Goal: Task Accomplishment & Management: Manage account settings

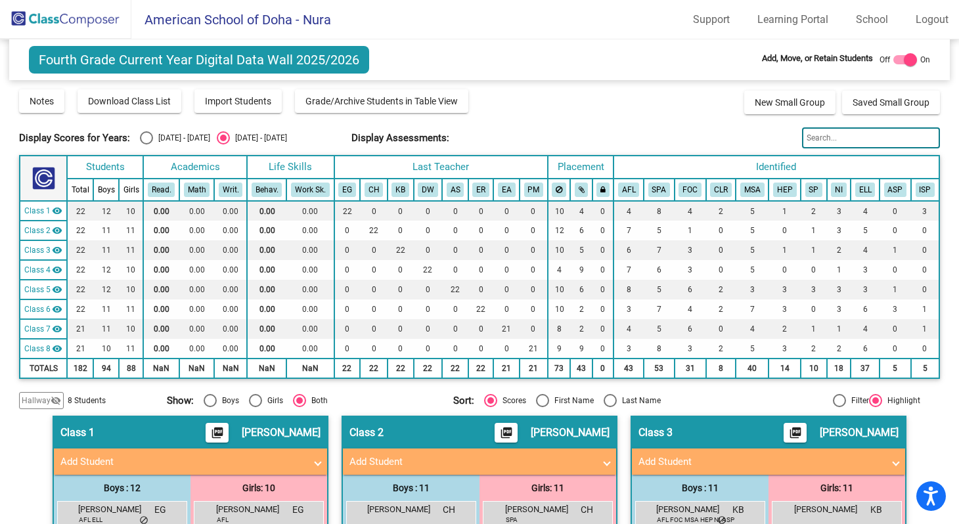
scroll to position [301, 0]
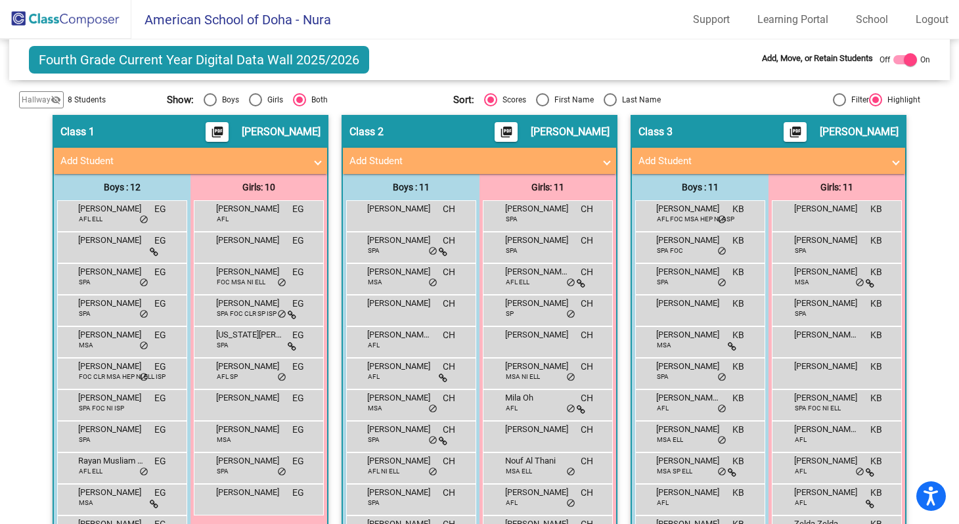
click at [92, 20] on img at bounding box center [65, 19] width 131 height 39
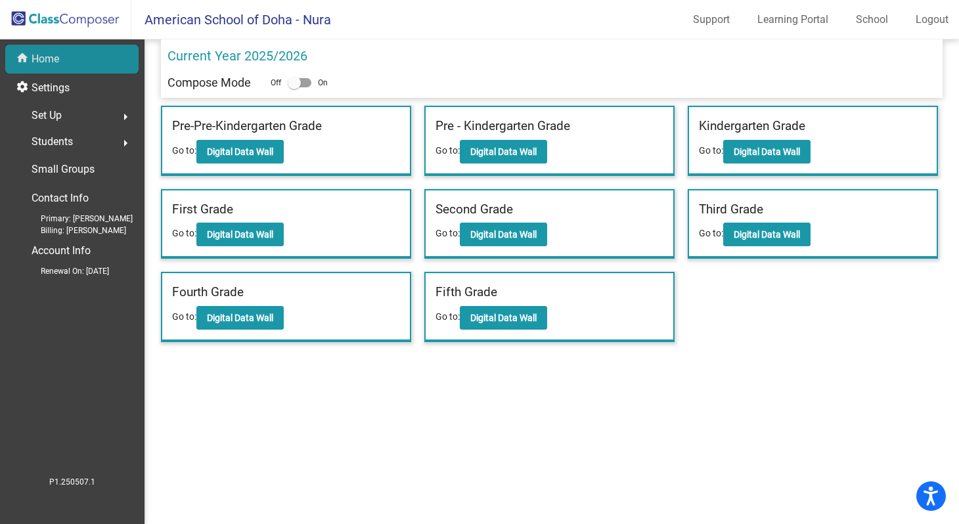
click at [47, 58] on p "Home" at bounding box center [46, 59] width 28 height 16
click at [251, 318] on b "Digital Data Wall" at bounding box center [240, 318] width 66 height 11
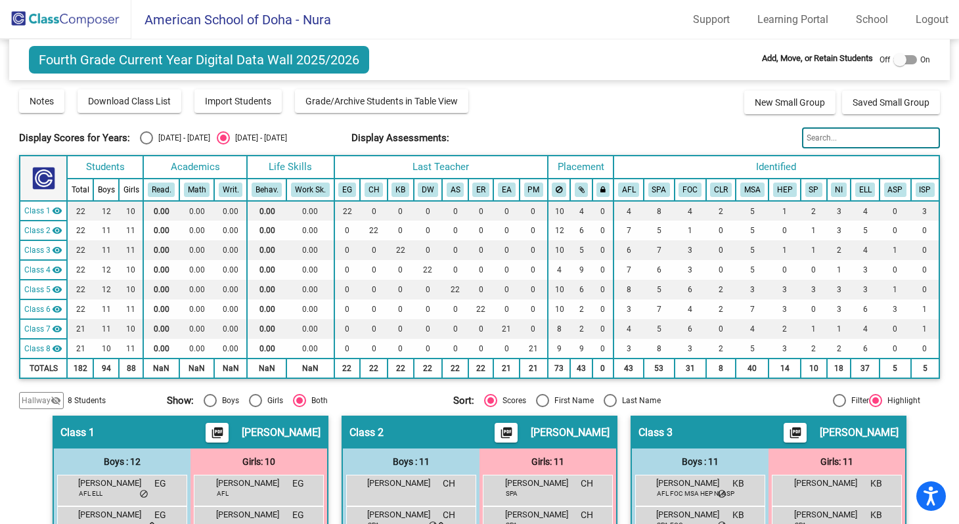
click at [440, 167] on th "Last Teacher" at bounding box center [440, 167] width 213 height 23
click at [456, 167] on th "Last Teacher" at bounding box center [440, 167] width 213 height 23
click at [454, 166] on th "Last Teacher" at bounding box center [440, 167] width 213 height 23
click at [926, 22] on link "Logout" at bounding box center [932, 19] width 54 height 21
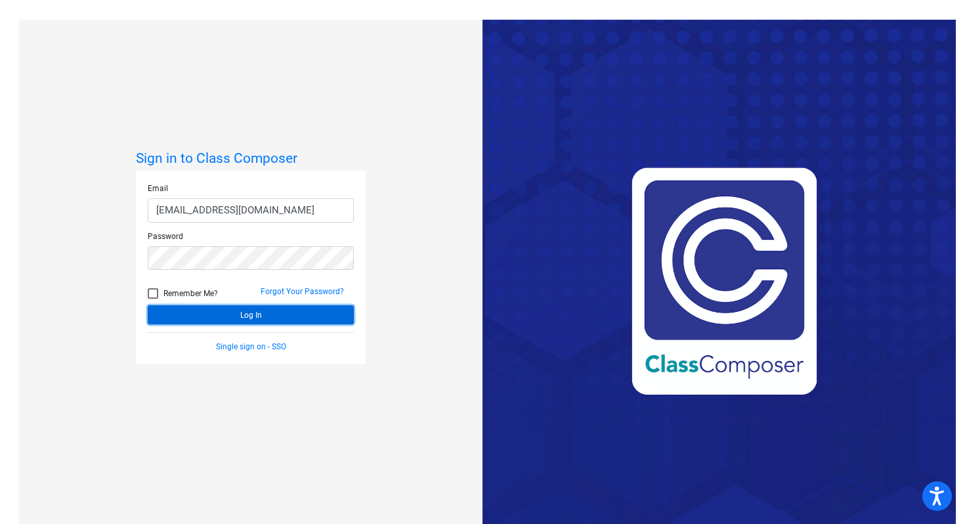
click at [291, 311] on button "Log In" at bounding box center [251, 314] width 206 height 19
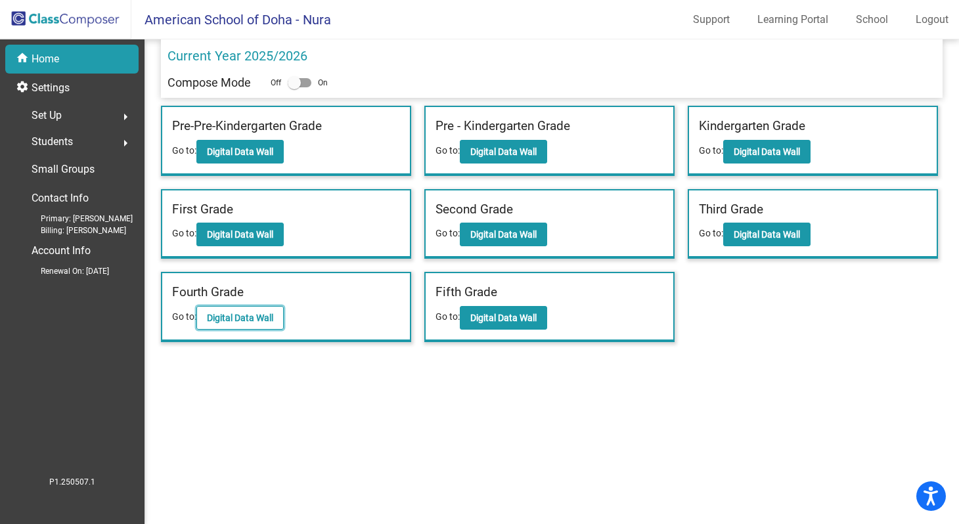
click at [251, 319] on b "Digital Data Wall" at bounding box center [240, 318] width 66 height 11
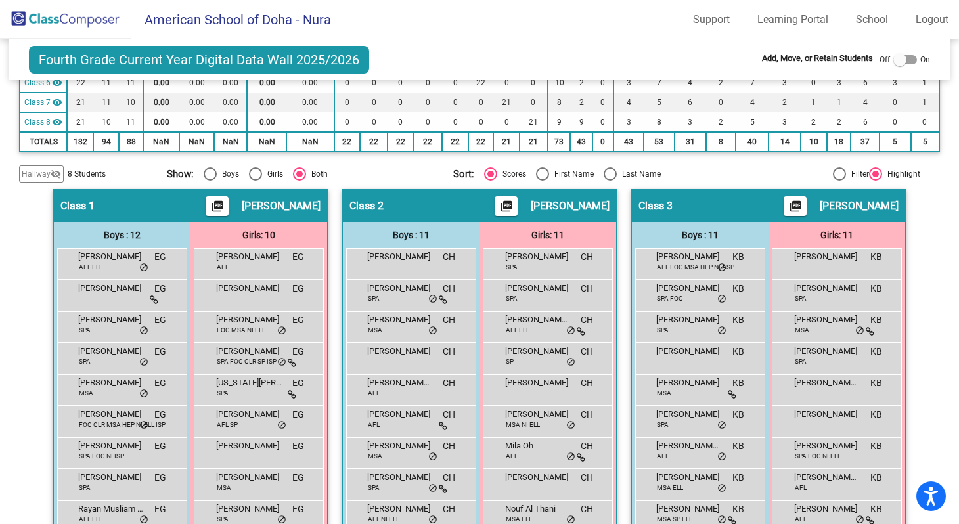
scroll to position [242, 0]
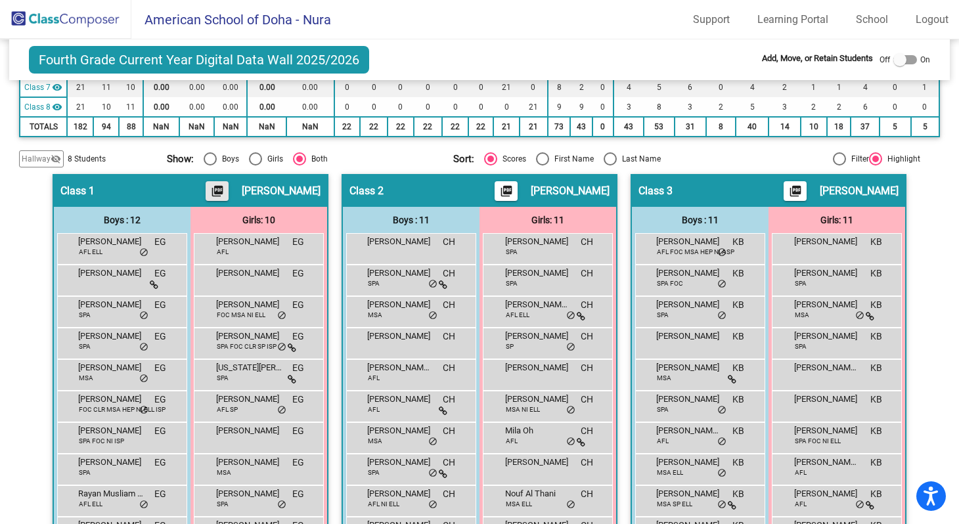
click at [225, 194] on mat-icon "picture_as_pdf" at bounding box center [217, 194] width 16 height 18
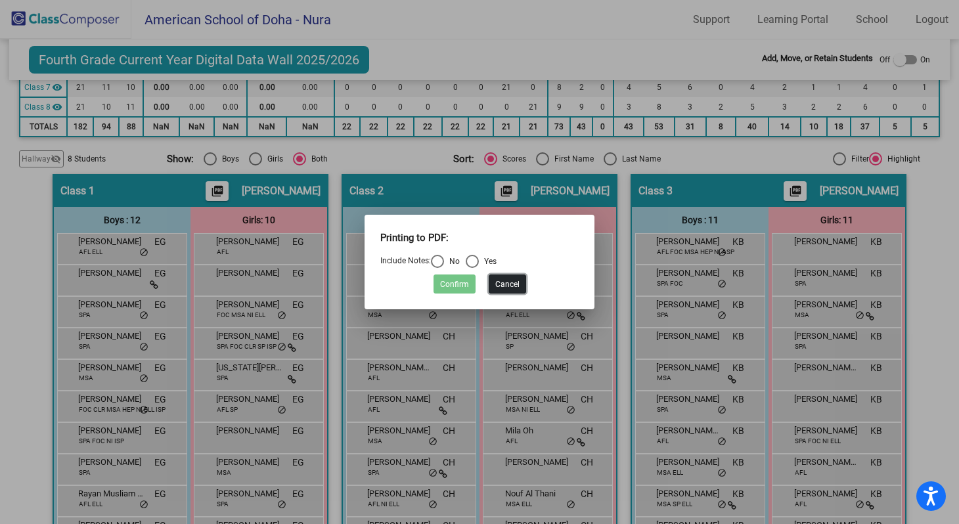
click at [515, 284] on button "Cancel" at bounding box center [507, 283] width 37 height 19
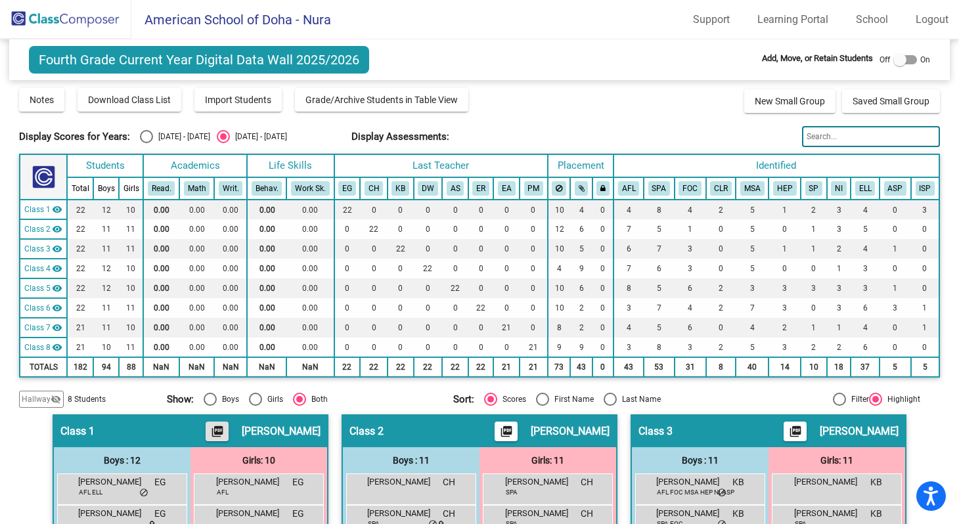
scroll to position [0, 0]
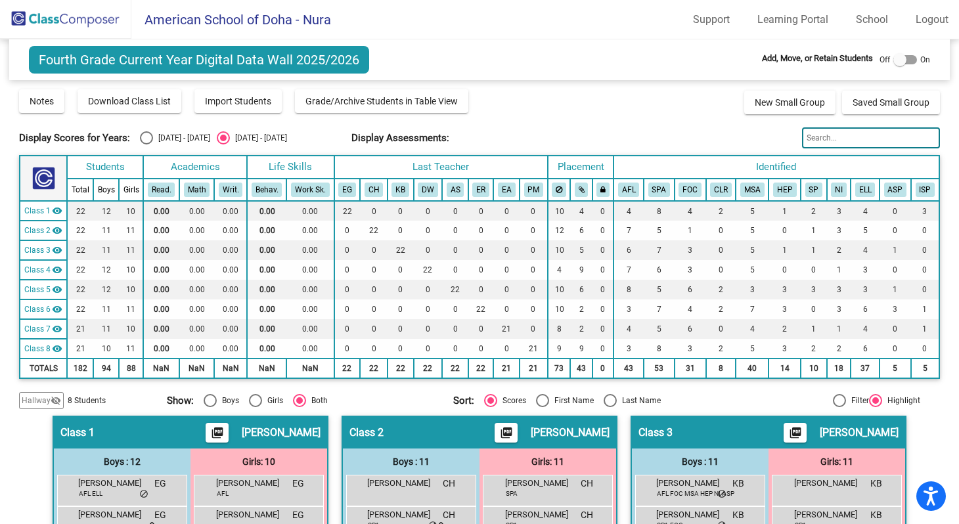
click at [32, 212] on span "Class 1" at bounding box center [37, 211] width 26 height 12
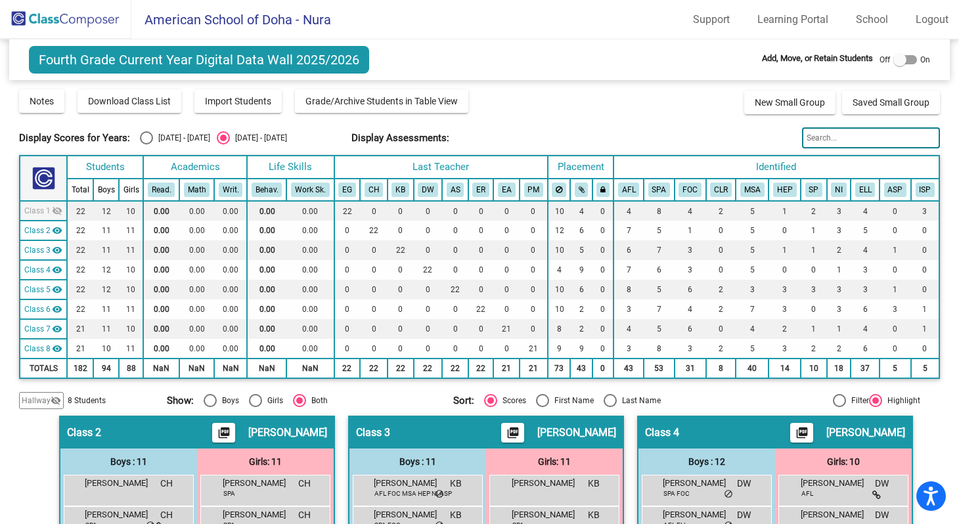
click at [32, 212] on span "Class 1" at bounding box center [37, 211] width 26 height 12
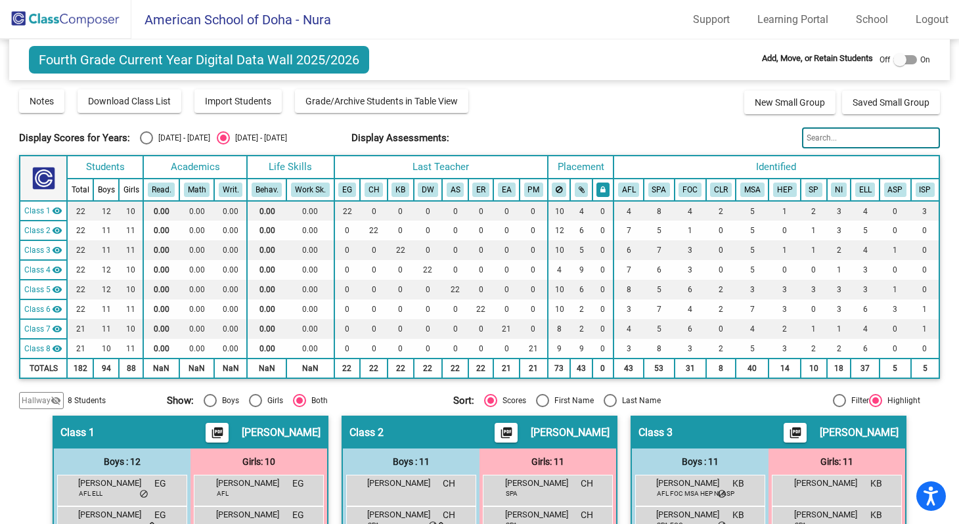
click at [600, 190] on icon at bounding box center [602, 190] width 5 height 8
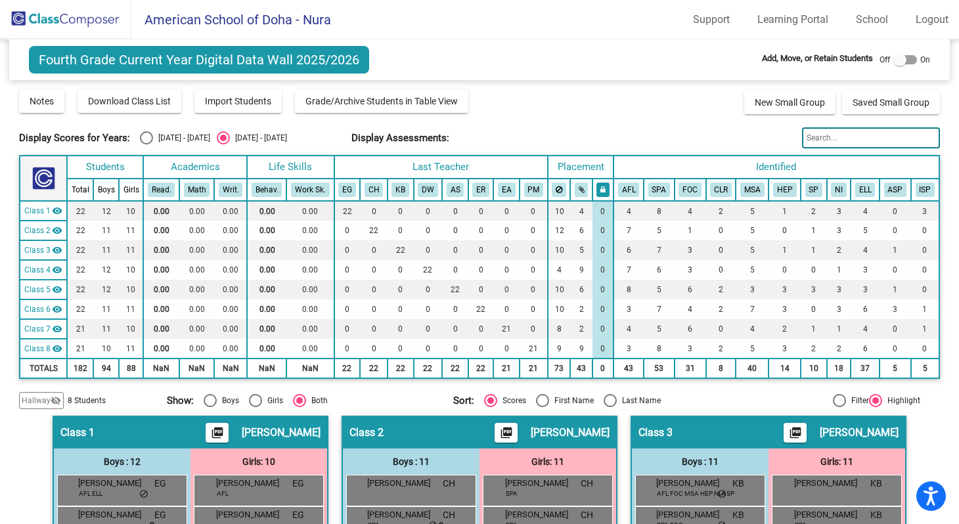
click at [600, 190] on icon at bounding box center [602, 190] width 5 height 8
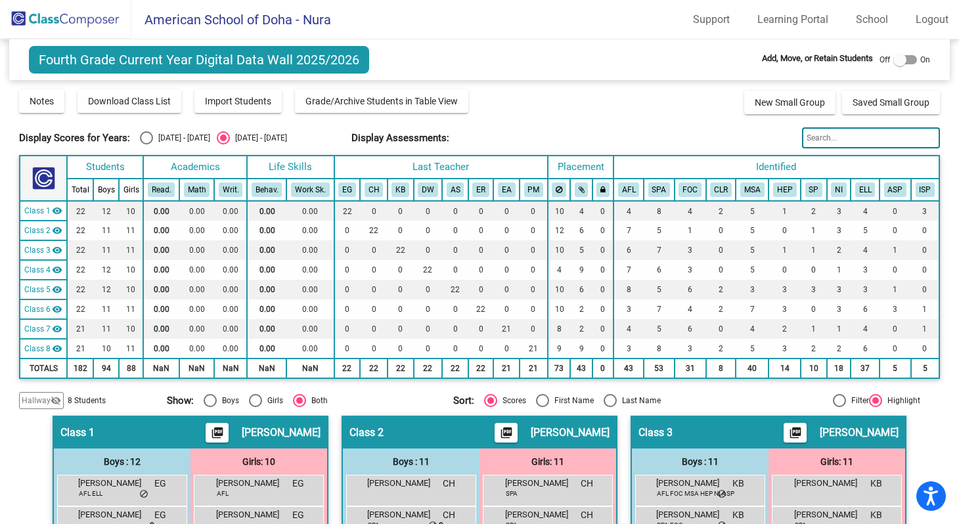
click at [20, 22] on img at bounding box center [65, 19] width 131 height 39
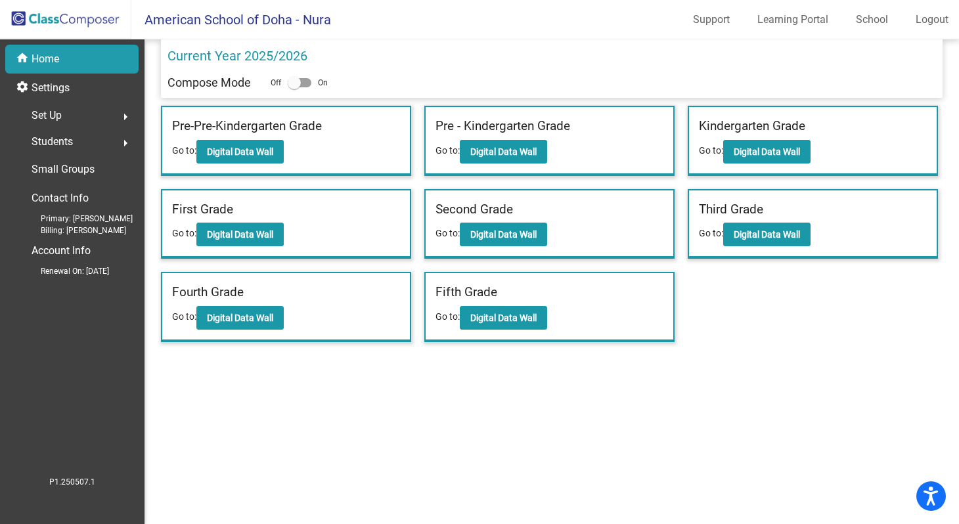
click at [126, 116] on mat-icon "arrow_right" at bounding box center [126, 117] width 16 height 16
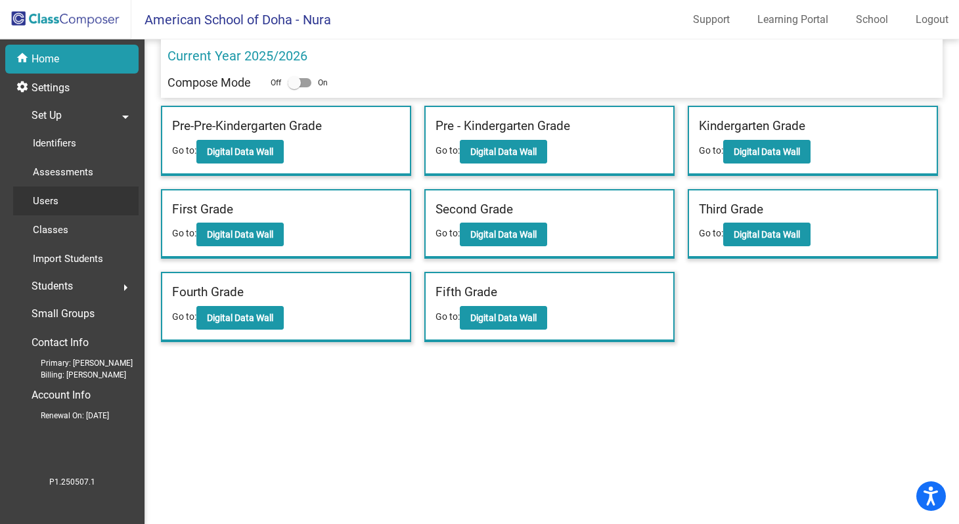
click at [53, 201] on p "Users" at bounding box center [46, 201] width 26 height 16
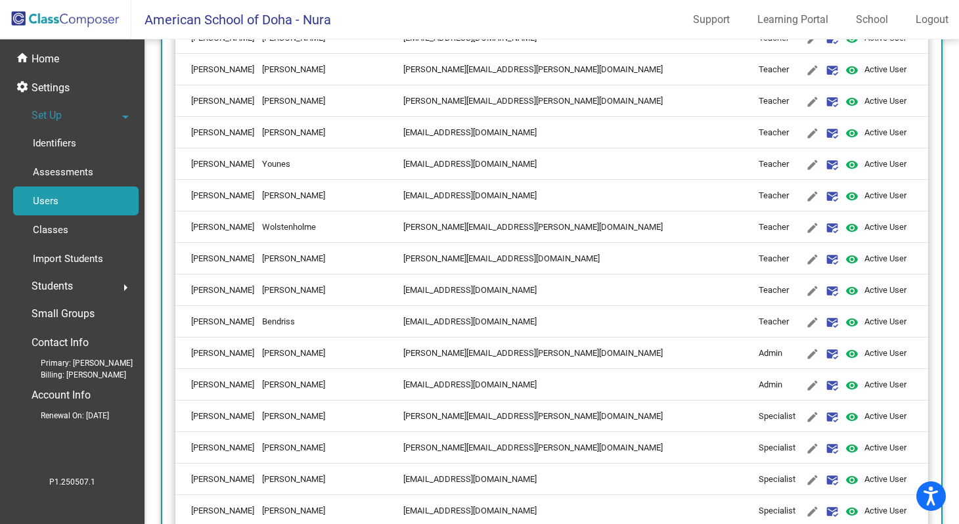
scroll to position [2551, 0]
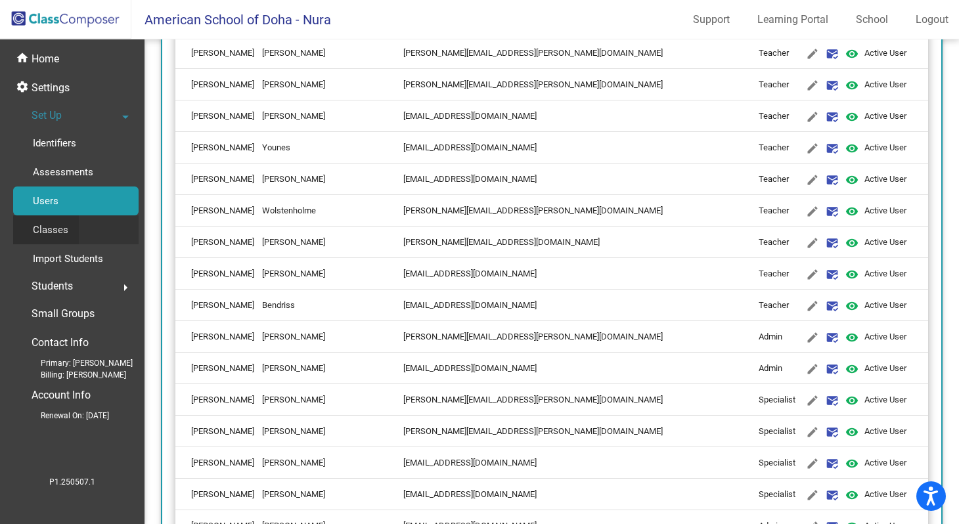
click at [60, 232] on p "Classes" at bounding box center [50, 230] width 35 height 16
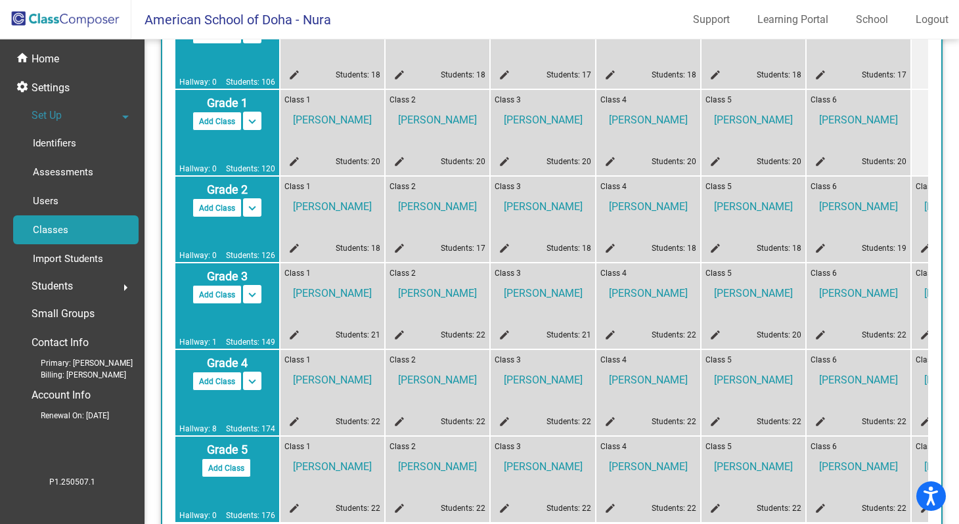
scroll to position [330, 0]
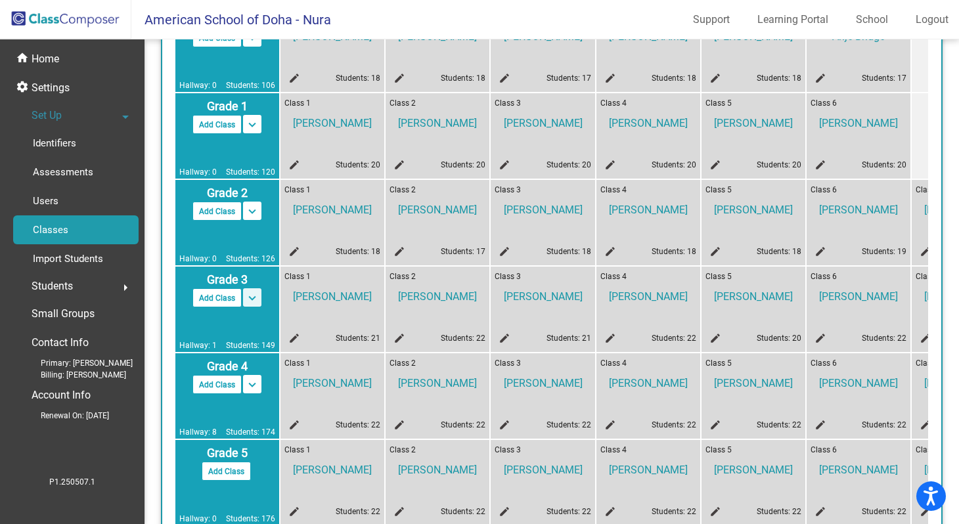
click at [254, 300] on mat-icon "keyboard_arrow_down" at bounding box center [252, 298] width 16 height 16
click at [254, 300] on mat-icon "keyboard_arrow_up" at bounding box center [252, 298] width 16 height 16
click at [217, 298] on button "Add Class" at bounding box center [216, 297] width 49 height 19
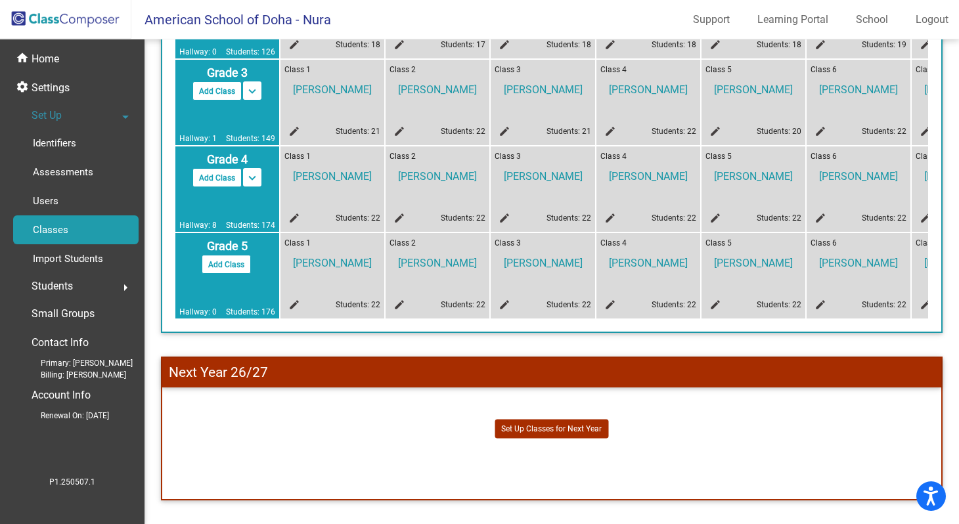
scroll to position [542, 0]
click at [716, 212] on mat-icon "edit" at bounding box center [713, 220] width 16 height 16
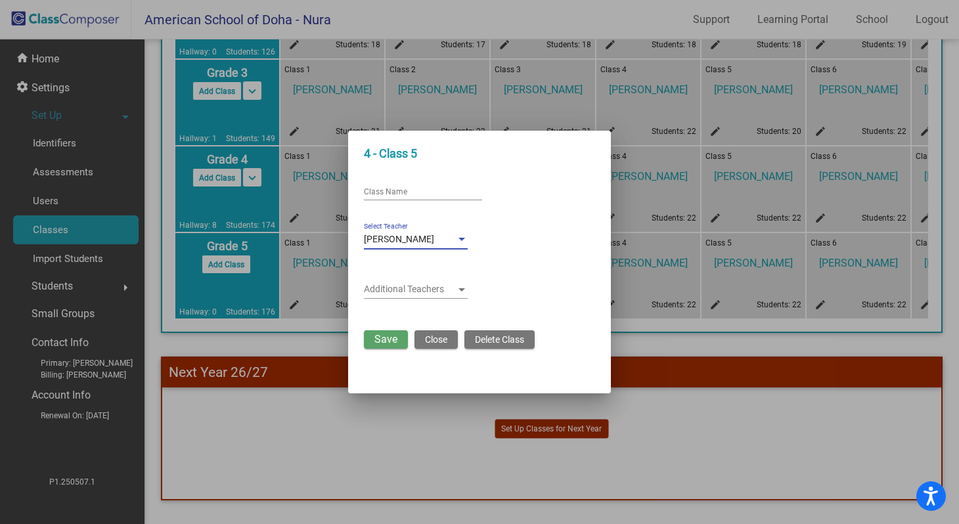
click at [464, 241] on div at bounding box center [461, 239] width 7 height 3
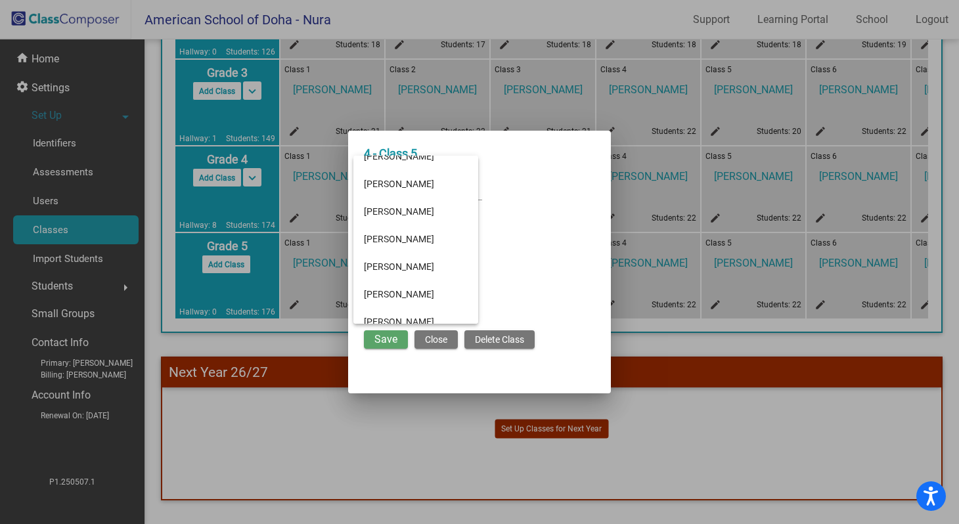
scroll to position [705, 0]
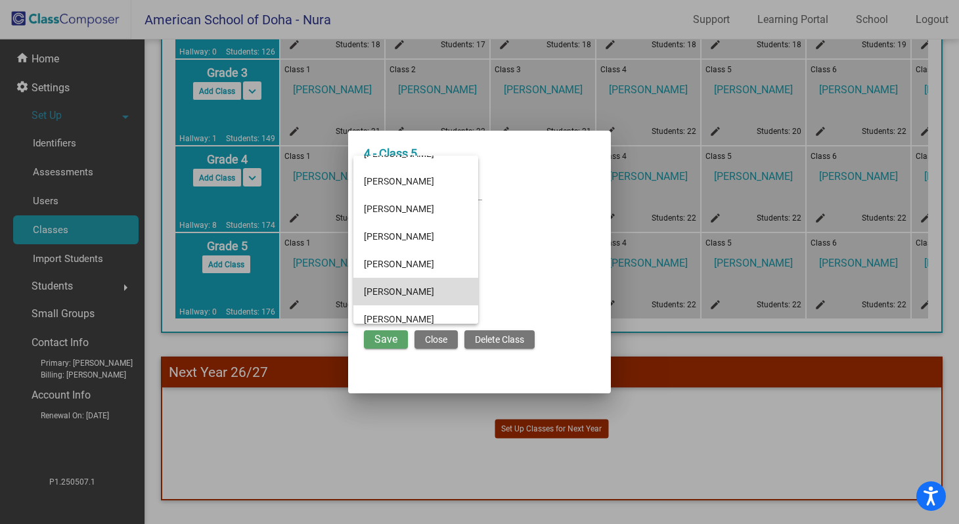
click at [436, 290] on span "[PERSON_NAME]" at bounding box center [416, 292] width 104 height 28
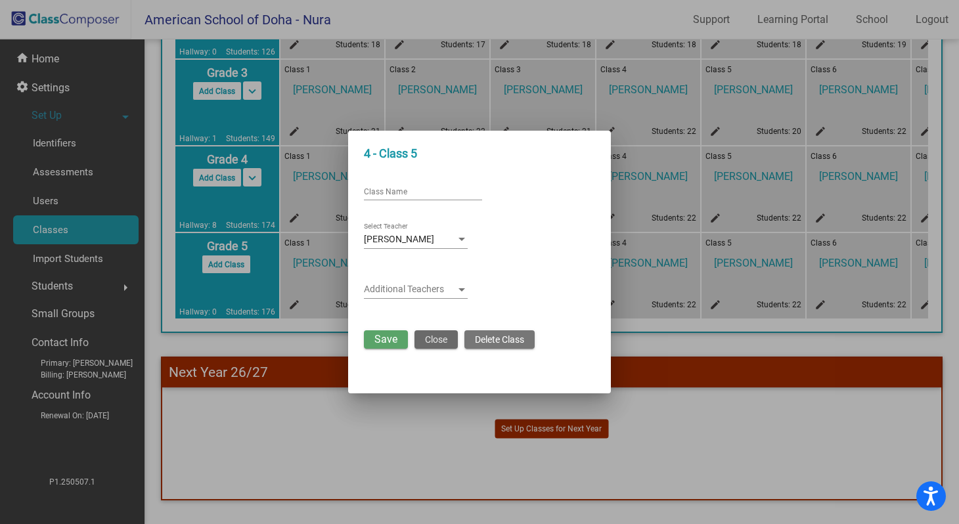
click at [433, 345] on button "Close" at bounding box center [435, 339] width 43 height 18
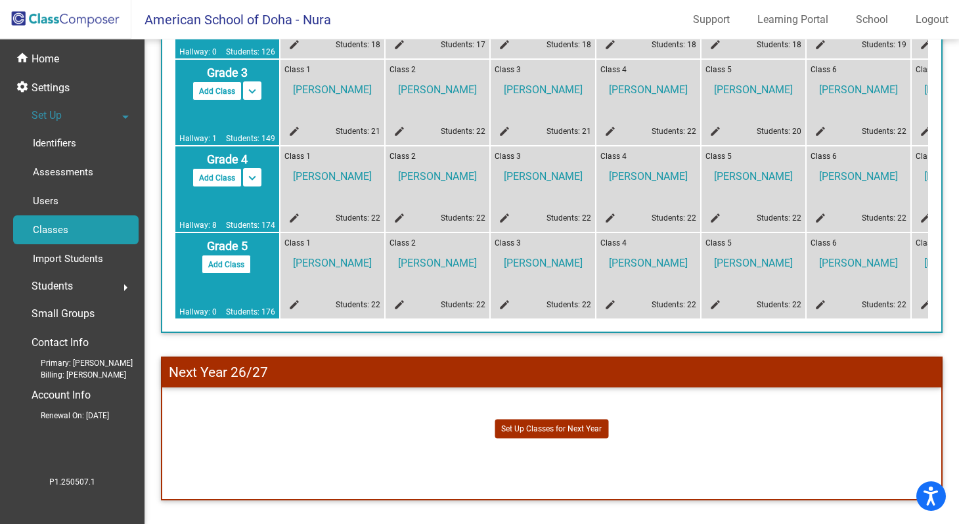
click at [716, 212] on mat-icon "edit" at bounding box center [713, 220] width 16 height 16
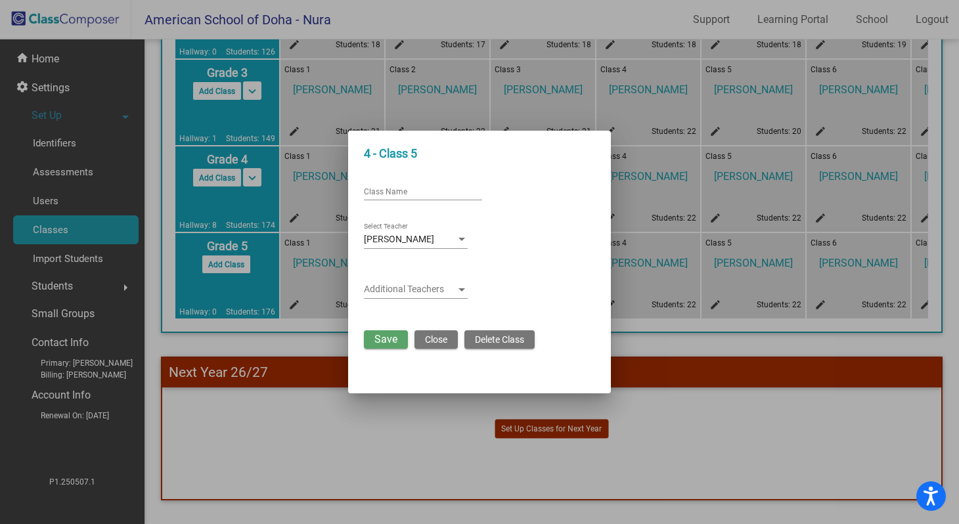
click at [463, 240] on div at bounding box center [461, 239] width 7 height 3
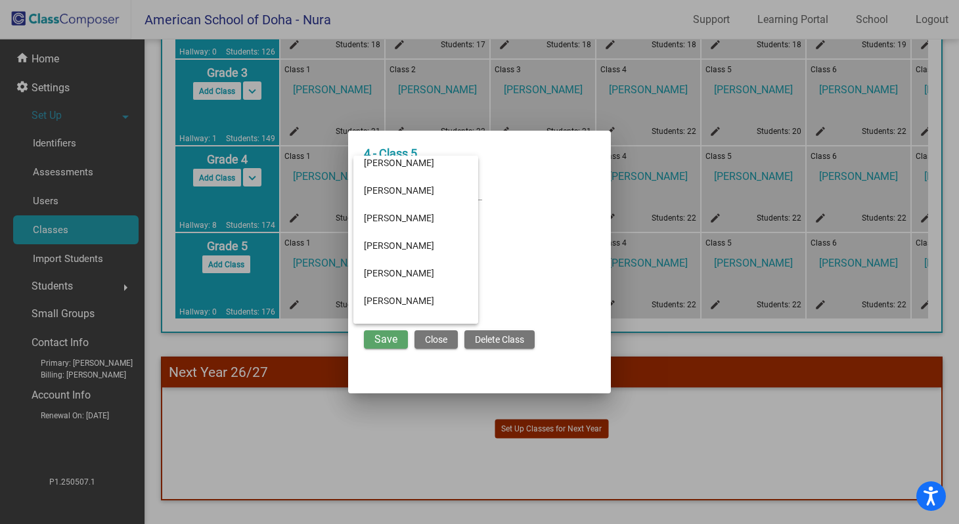
scroll to position [697, 0]
click at [424, 297] on span "[PERSON_NAME]" at bounding box center [416, 300] width 104 height 28
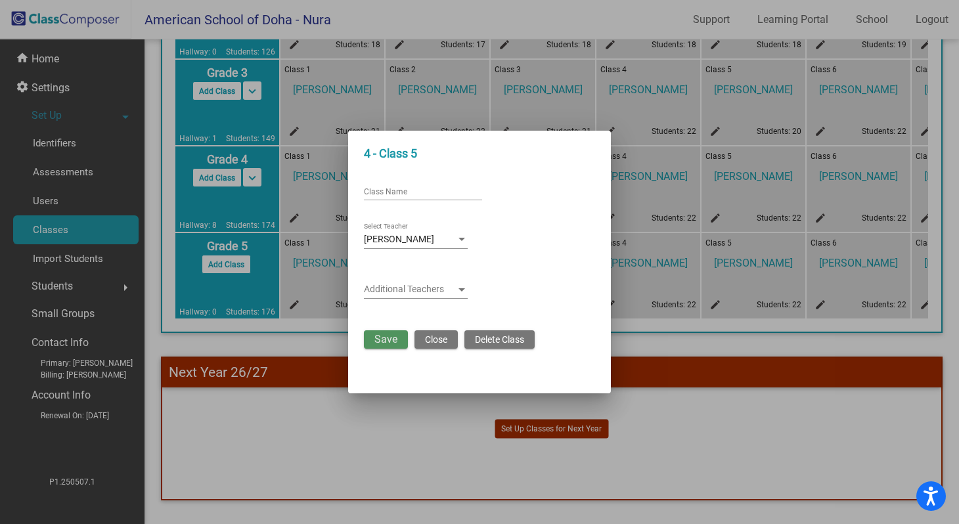
click at [390, 343] on span "Save" at bounding box center [385, 339] width 23 height 12
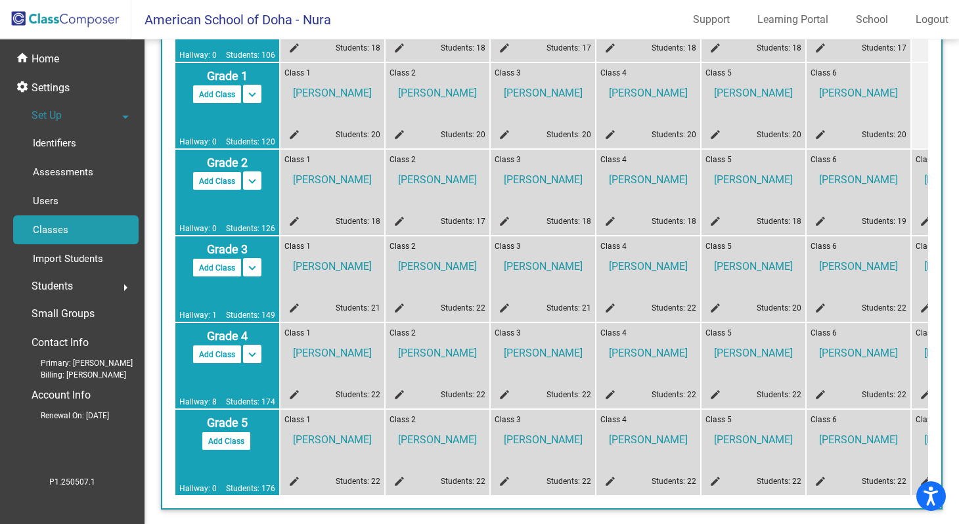
scroll to position [303, 0]
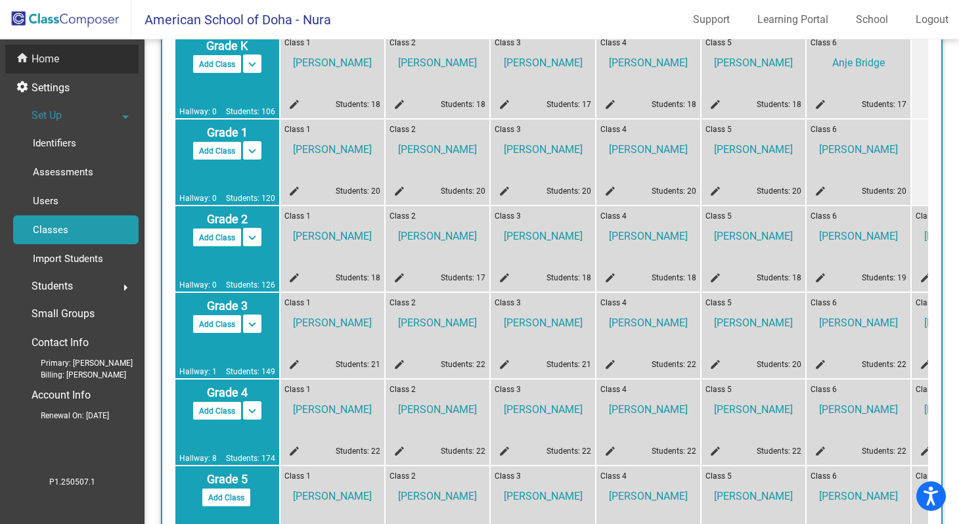
click at [52, 63] on p "Home" at bounding box center [46, 59] width 28 height 16
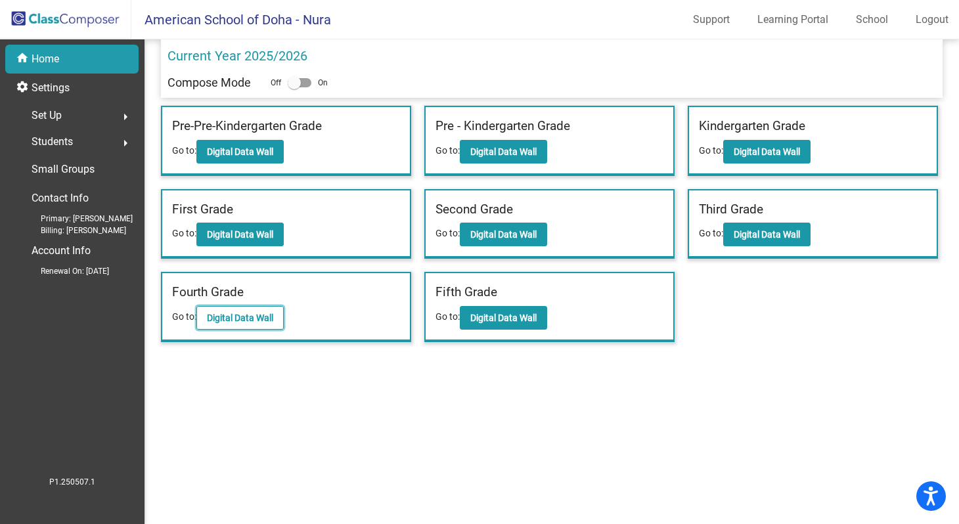
click at [261, 316] on b "Digital Data Wall" at bounding box center [240, 318] width 66 height 11
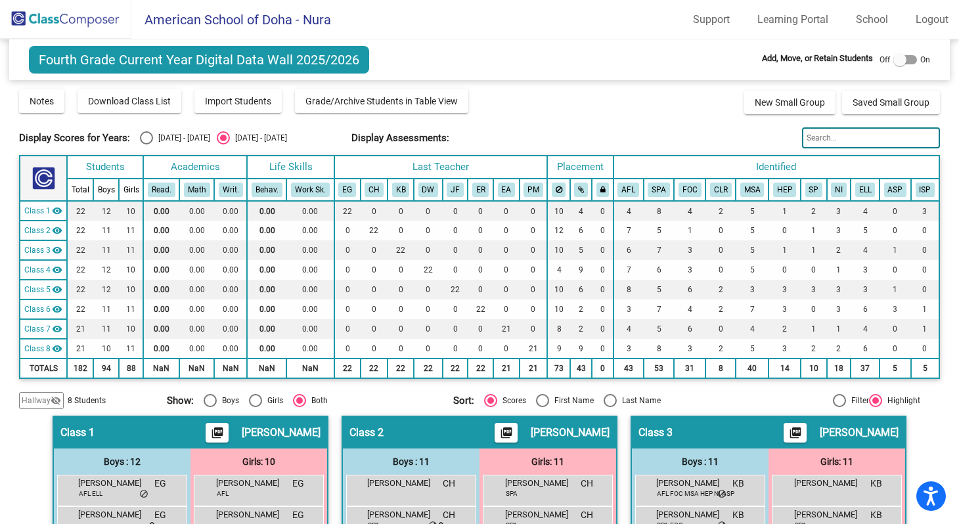
click at [49, 21] on img at bounding box center [65, 19] width 131 height 39
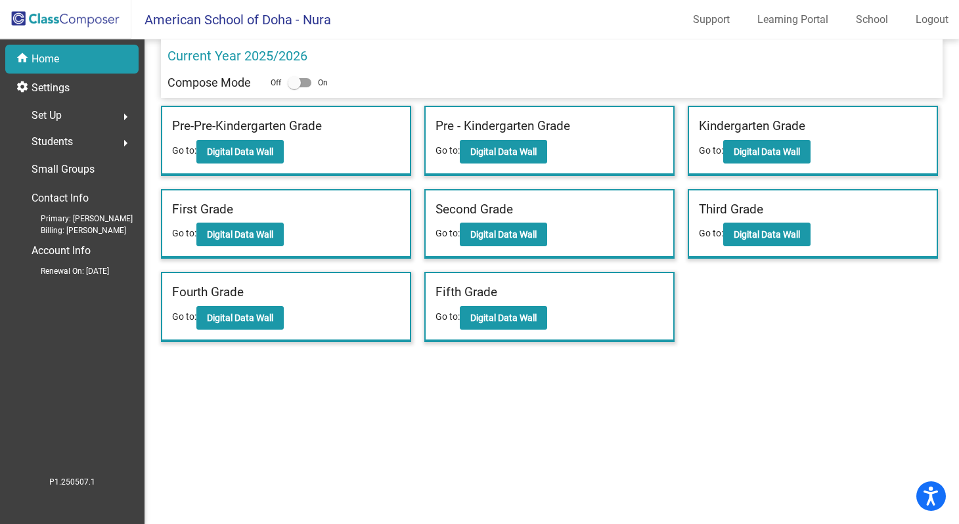
click at [126, 118] on mat-icon "arrow_right" at bounding box center [126, 117] width 16 height 16
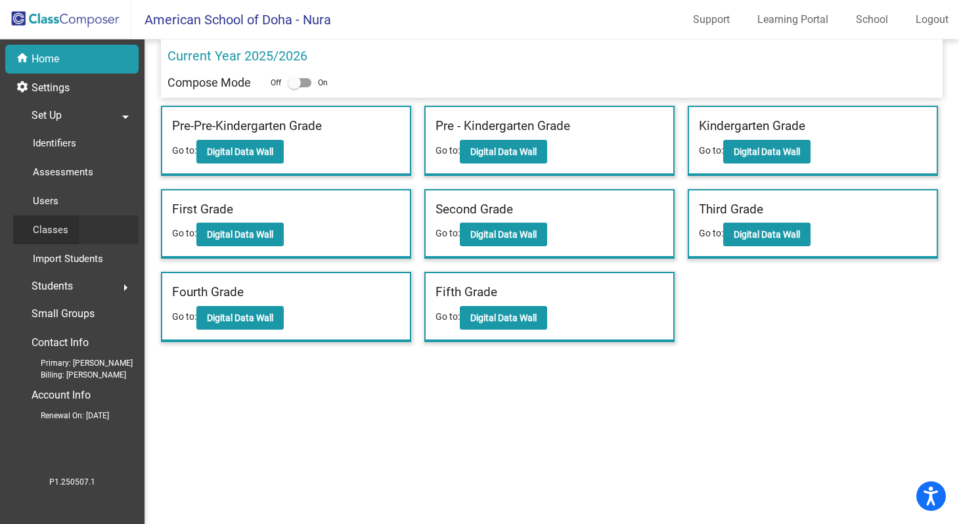
click at [63, 230] on p "Classes" at bounding box center [50, 230] width 35 height 16
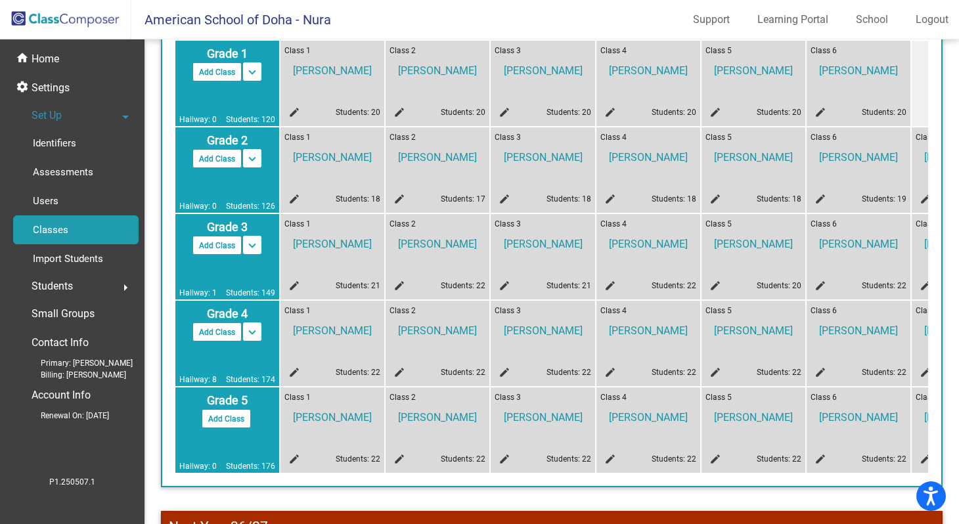
scroll to position [386, 0]
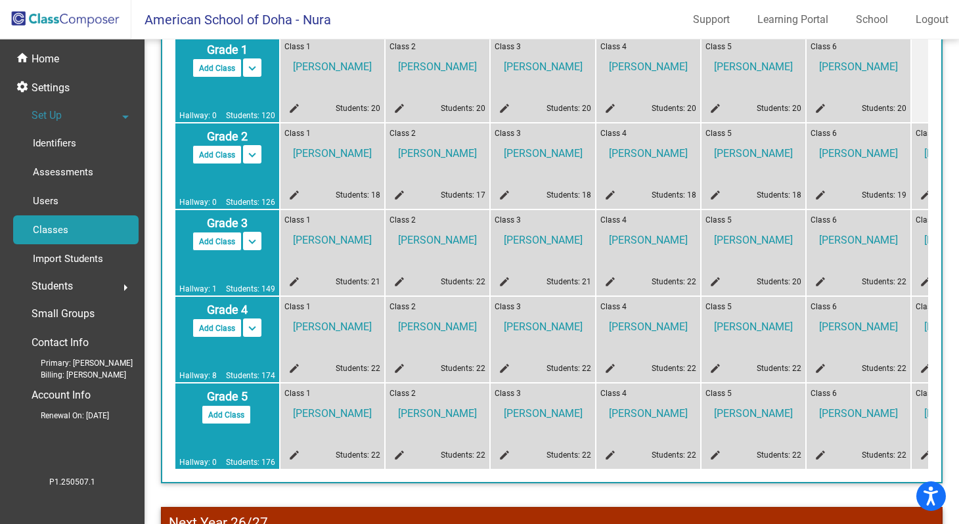
click at [399, 284] on mat-icon "edit" at bounding box center [397, 284] width 16 height 16
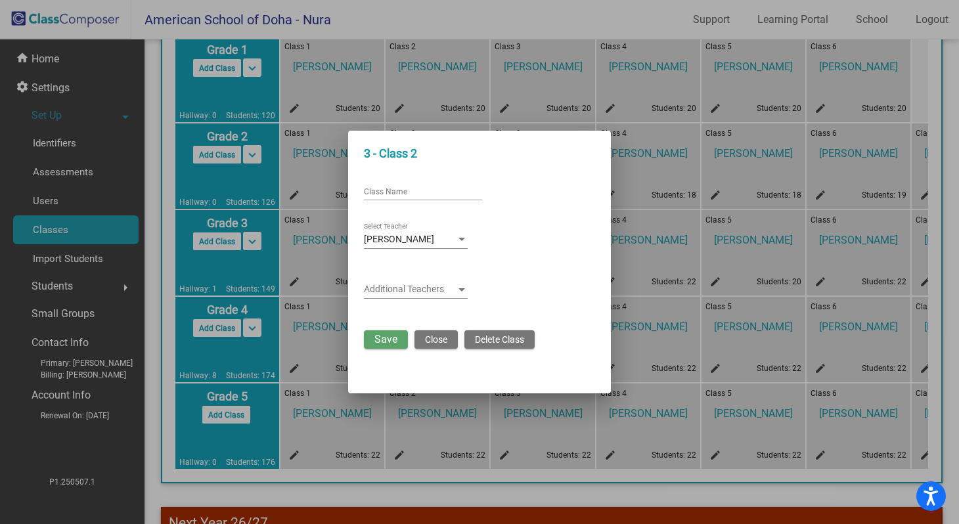
click at [430, 346] on button "Close" at bounding box center [435, 339] width 43 height 18
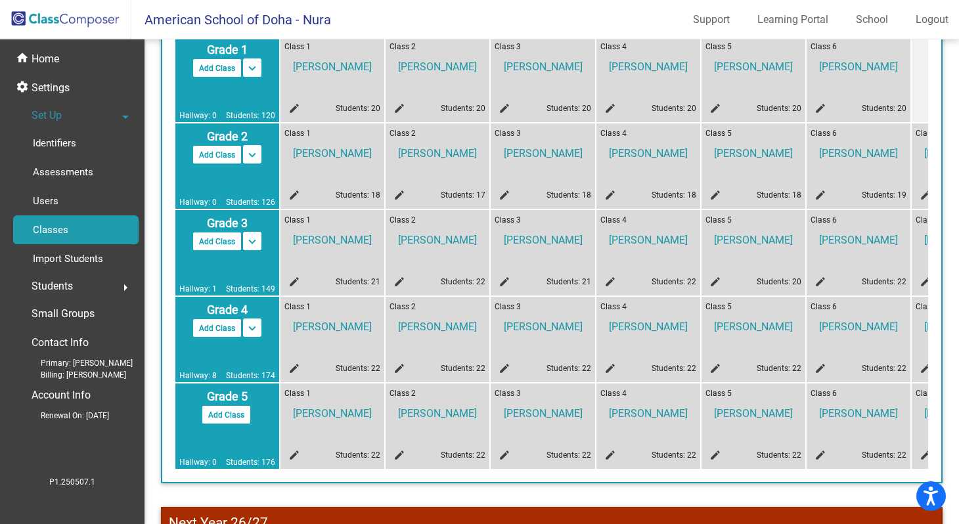
click at [295, 368] on mat-icon "edit" at bounding box center [292, 370] width 16 height 16
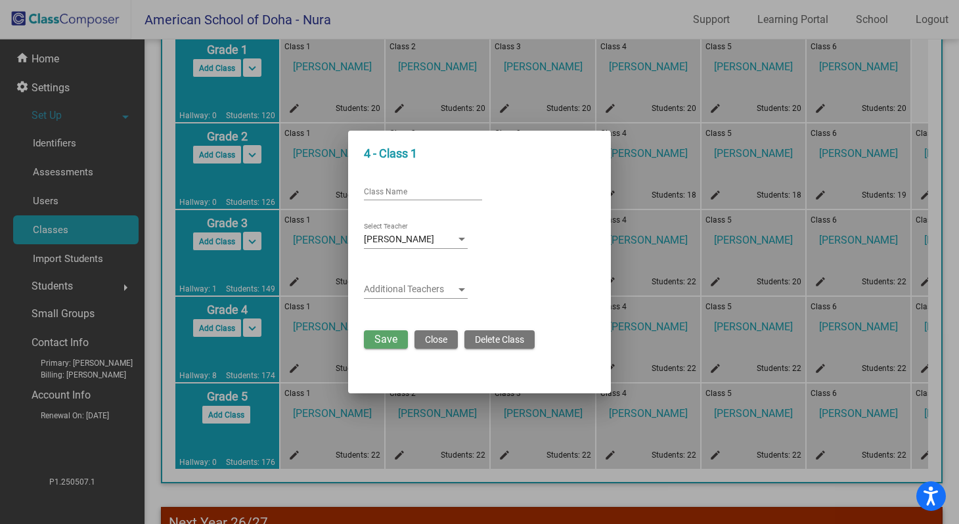
click at [464, 241] on div at bounding box center [462, 239] width 12 height 11
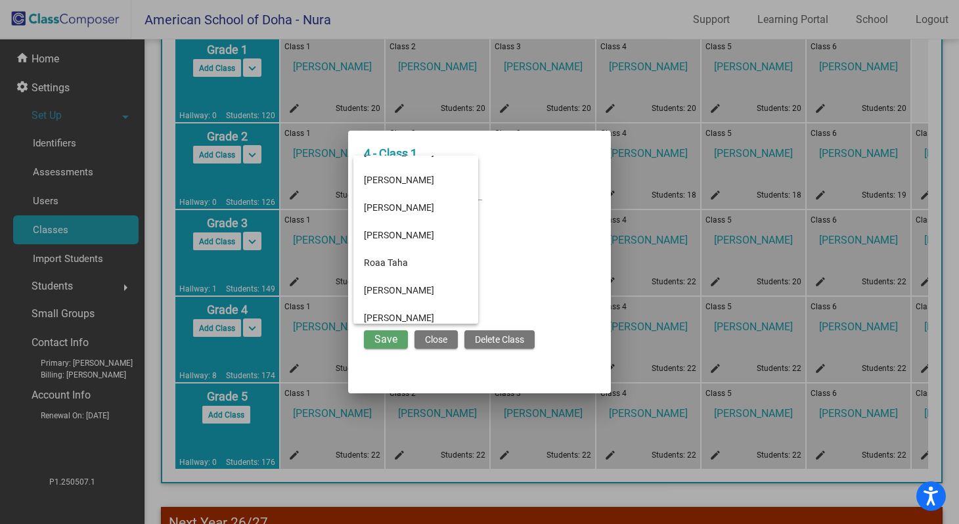
scroll to position [1397, 0]
click at [422, 178] on span "[PERSON_NAME]" at bounding box center [416, 179] width 104 height 28
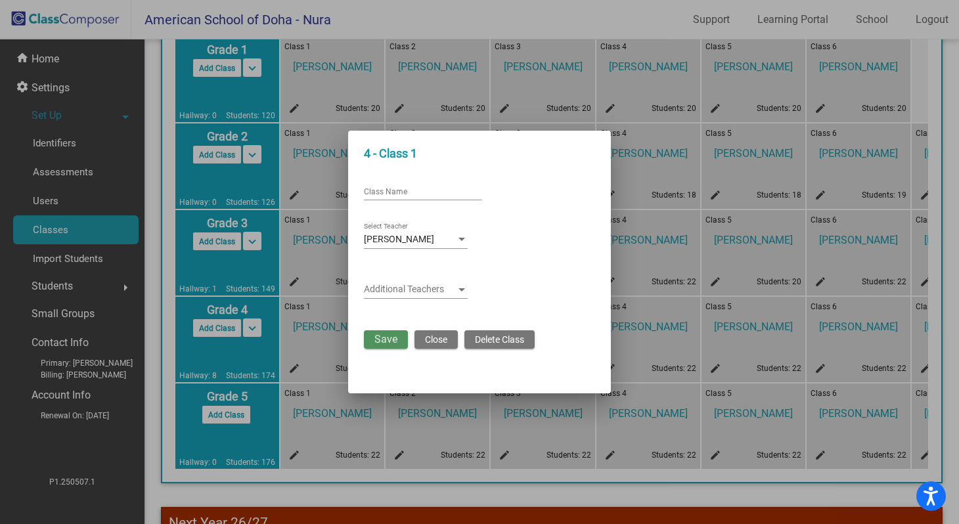
click at [393, 343] on span "Save" at bounding box center [385, 339] width 23 height 12
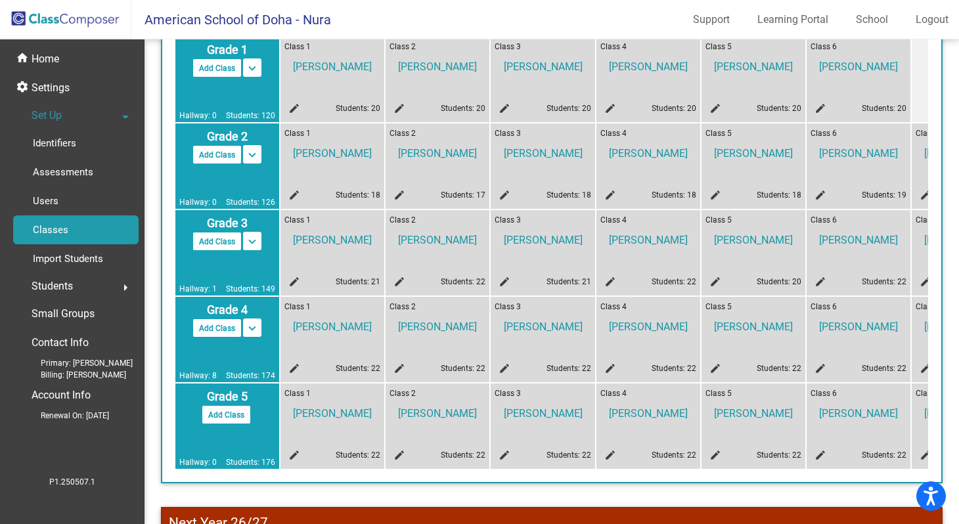
click at [399, 284] on mat-icon "edit" at bounding box center [397, 284] width 16 height 16
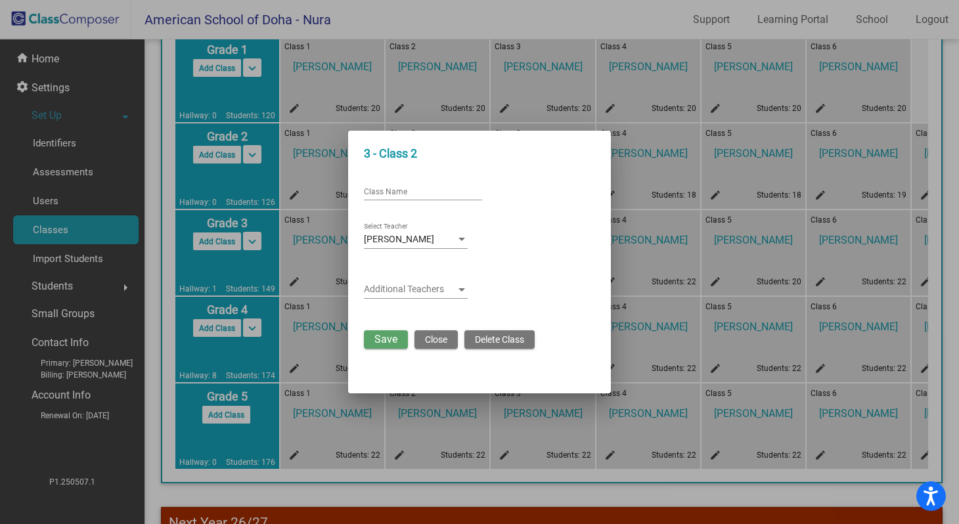
click at [462, 241] on div at bounding box center [461, 239] width 7 height 3
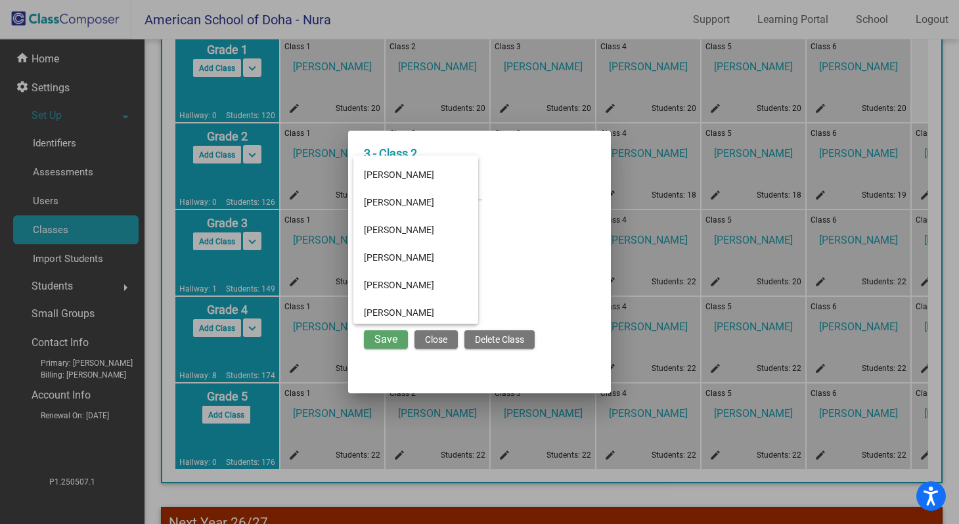
scroll to position [896, 0]
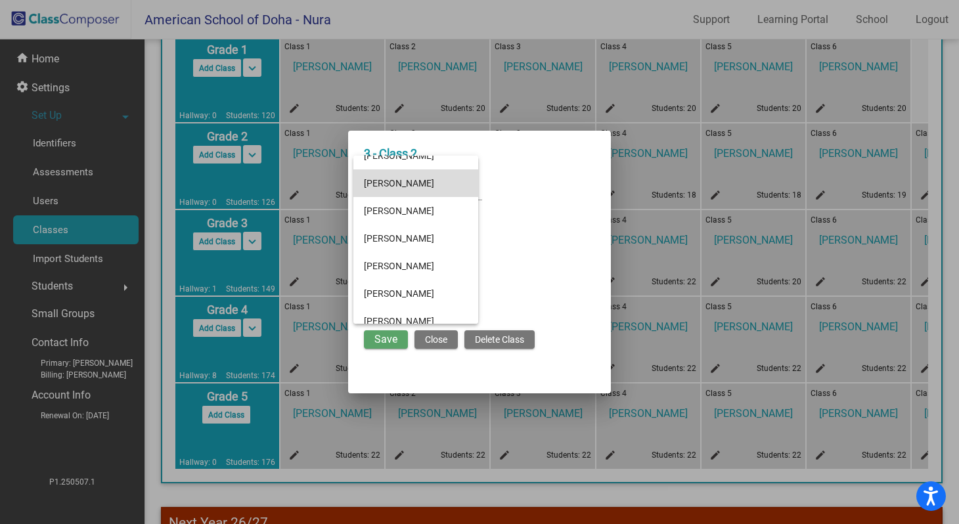
click at [426, 188] on span "[PERSON_NAME]" at bounding box center [416, 183] width 104 height 28
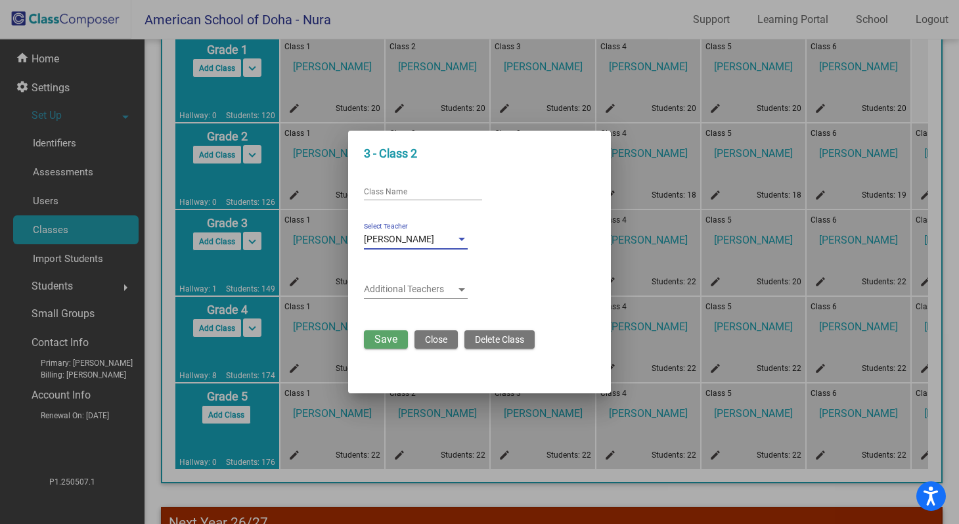
click at [391, 344] on span "Save" at bounding box center [385, 339] width 23 height 12
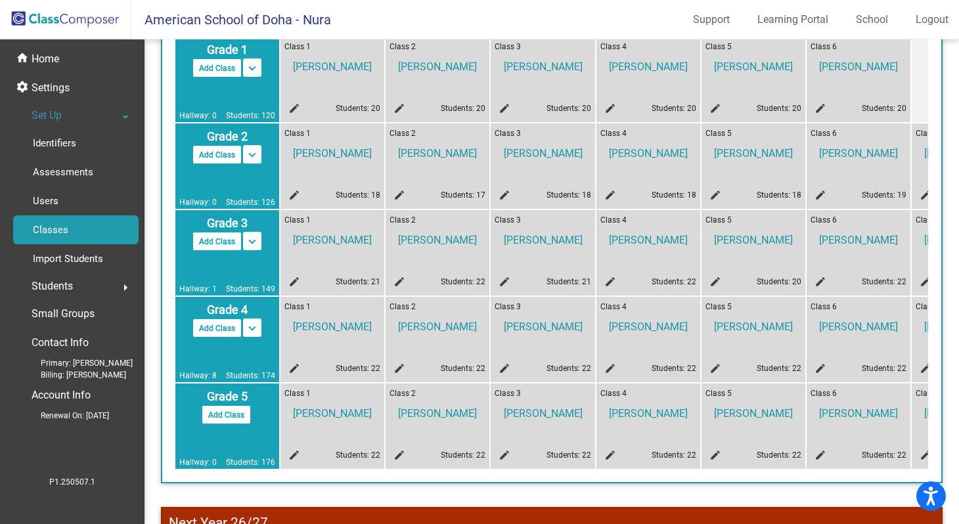
click at [503, 281] on mat-icon "edit" at bounding box center [502, 284] width 16 height 16
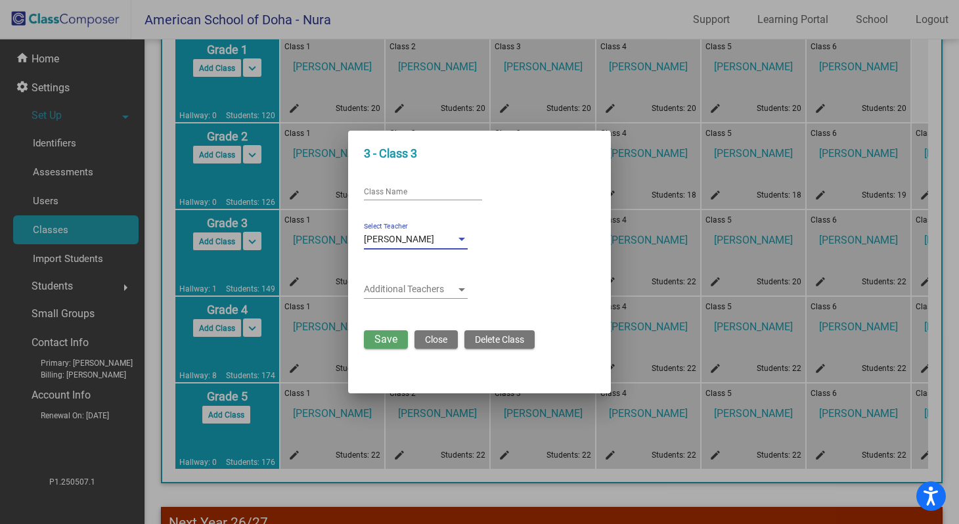
click at [434, 242] on span "[PERSON_NAME]" at bounding box center [399, 239] width 70 height 11
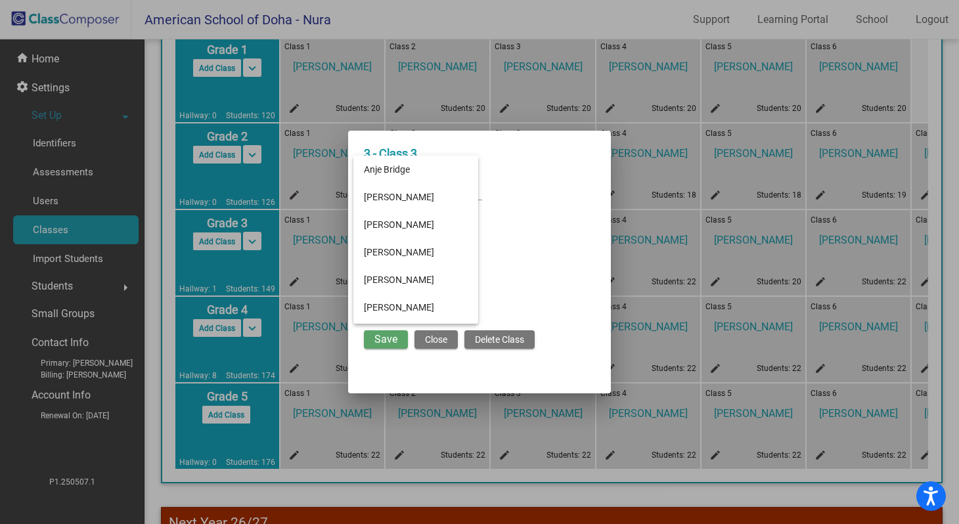
scroll to position [0, 0]
click at [440, 341] on div at bounding box center [479, 262] width 959 height 524
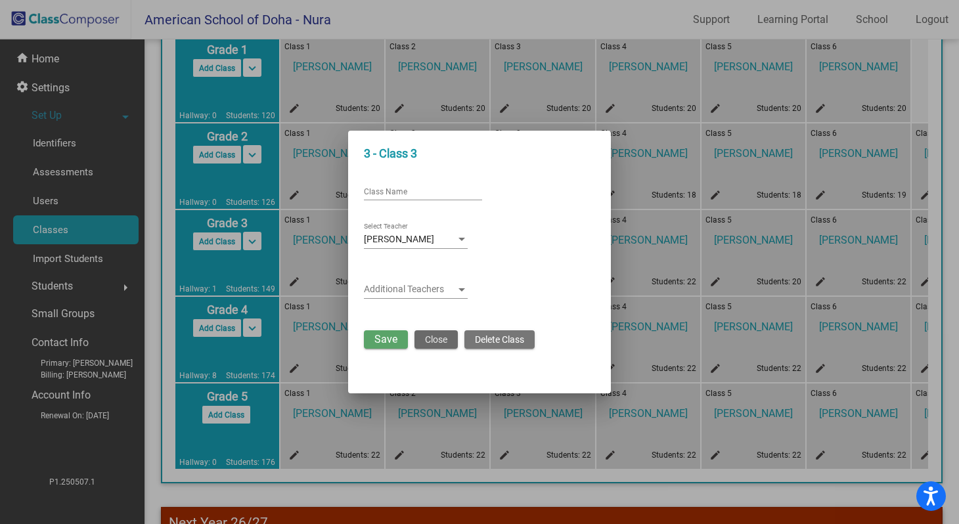
click at [430, 340] on span "Close" at bounding box center [436, 339] width 22 height 11
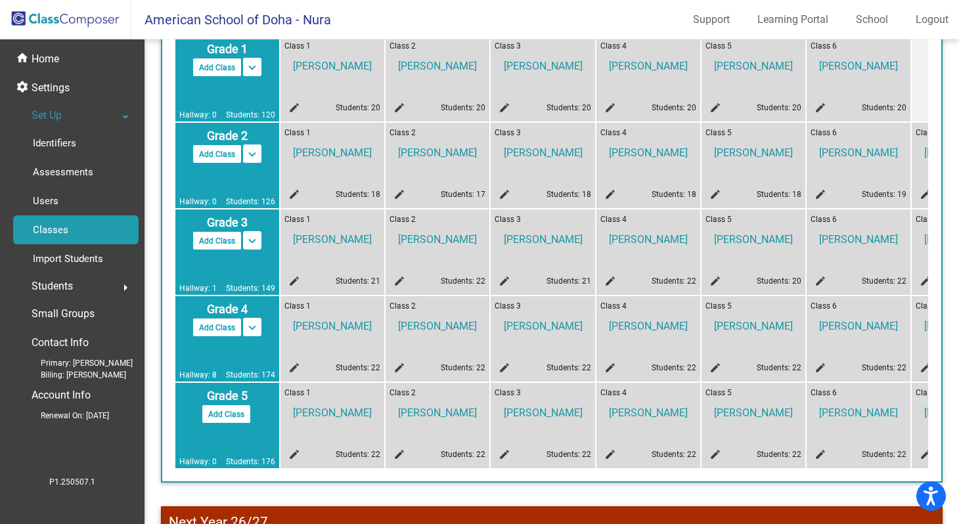
scroll to position [385, 0]
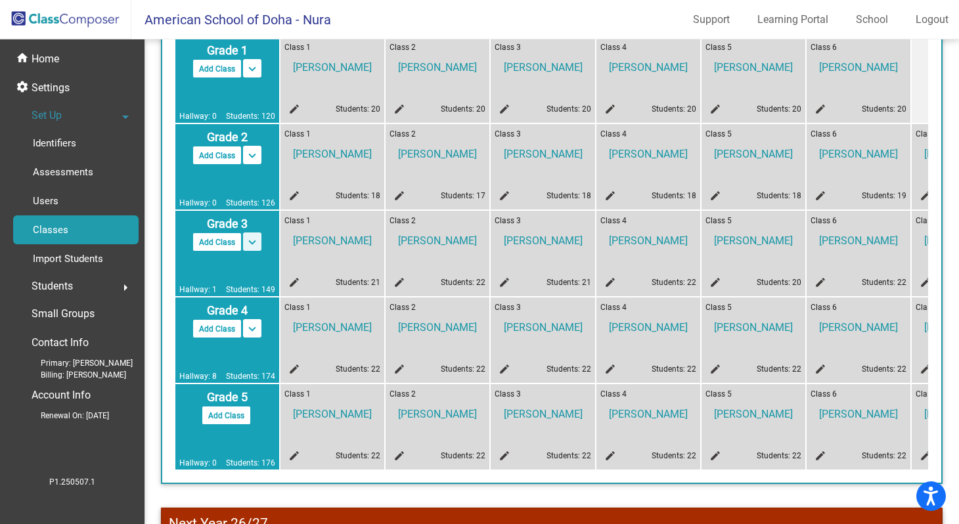
click at [253, 244] on mat-icon "keyboard_arrow_down" at bounding box center [252, 242] width 16 height 16
click at [261, 225] on span "Grade 3" at bounding box center [227, 224] width 96 height 18
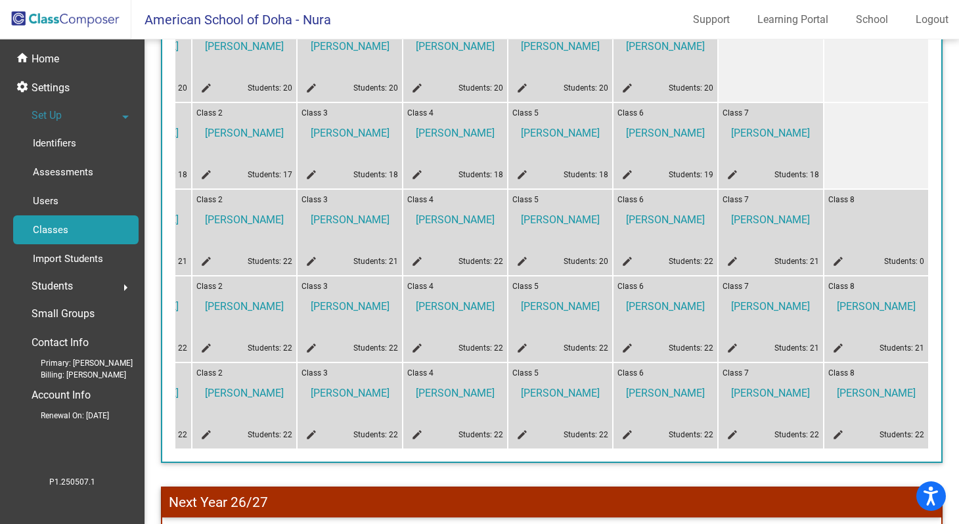
scroll to position [409, 0]
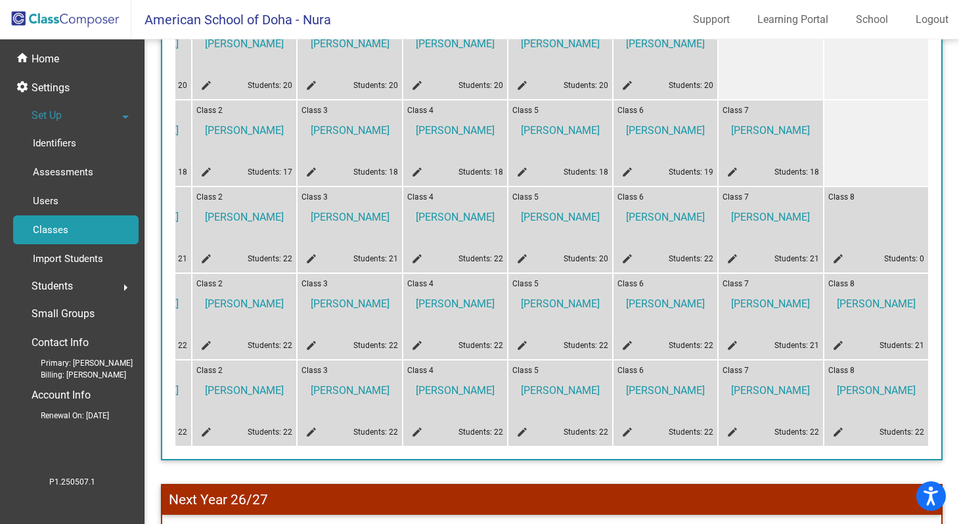
click at [835, 256] on mat-icon "edit" at bounding box center [836, 261] width 16 height 16
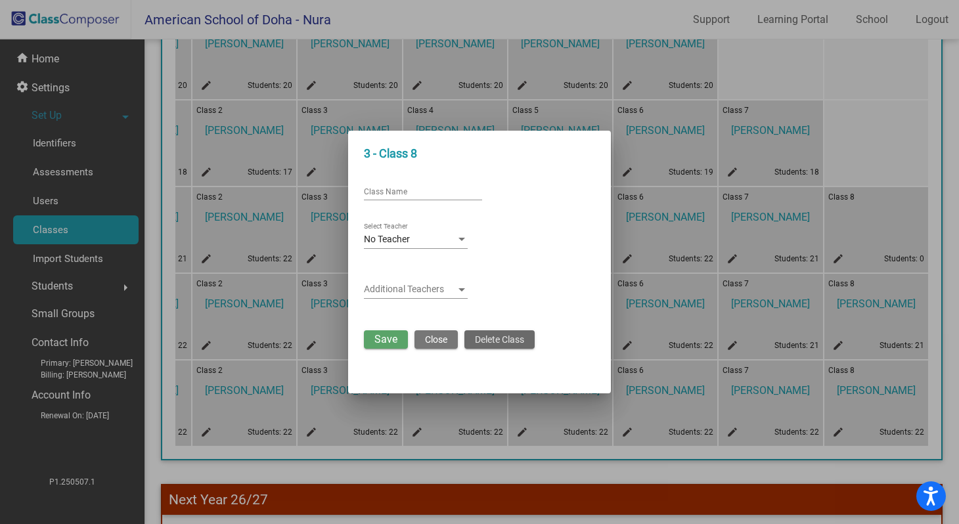
click at [514, 343] on span "Delete Class" at bounding box center [499, 339] width 49 height 11
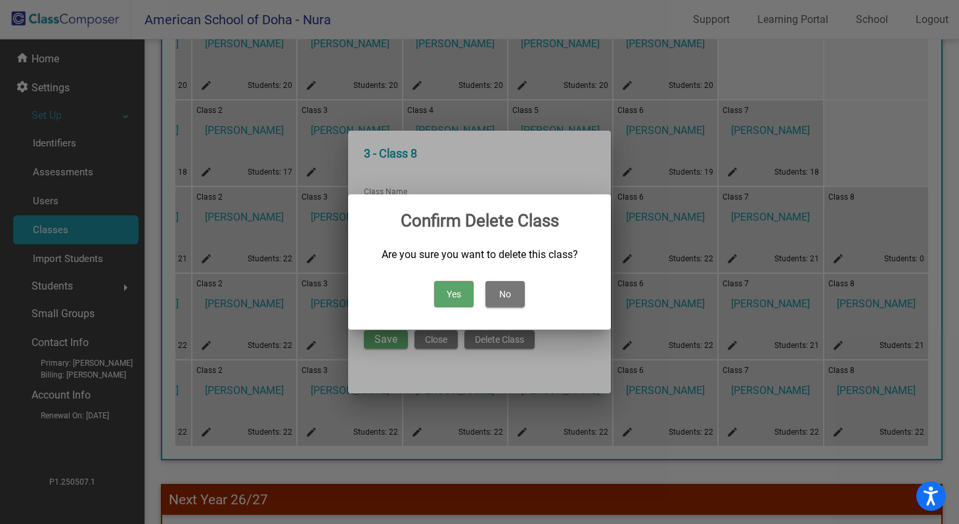
click at [454, 298] on button "Yes" at bounding box center [453, 294] width 39 height 26
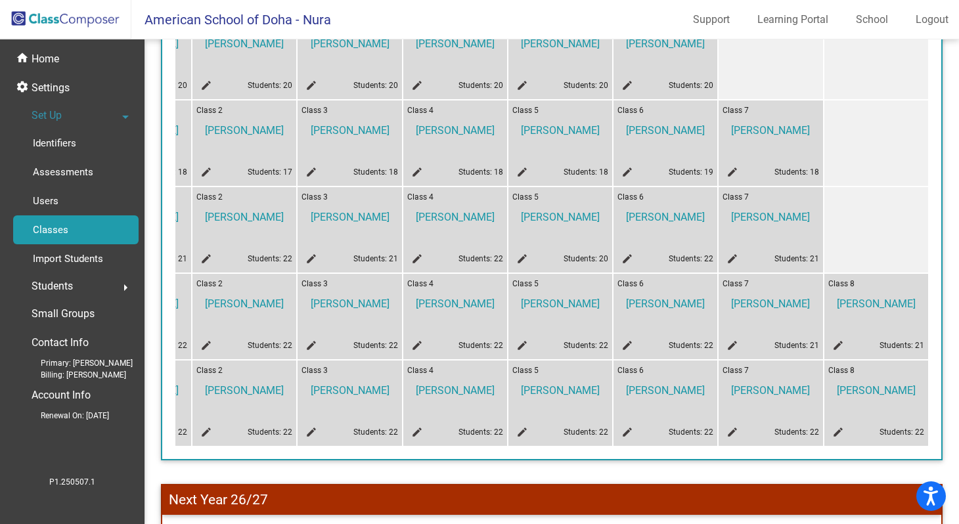
click at [412, 261] on mat-icon "edit" at bounding box center [415, 261] width 16 height 16
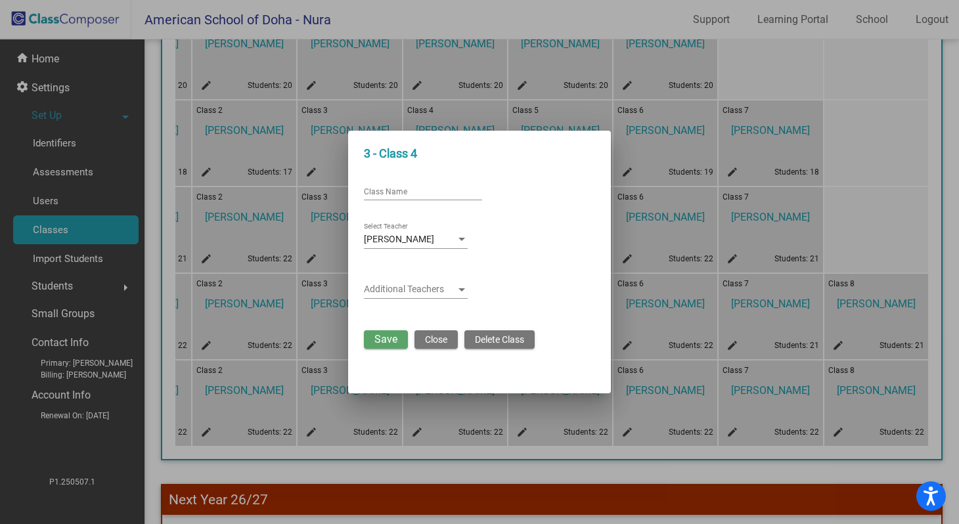
click at [405, 288] on span at bounding box center [410, 289] width 92 height 11
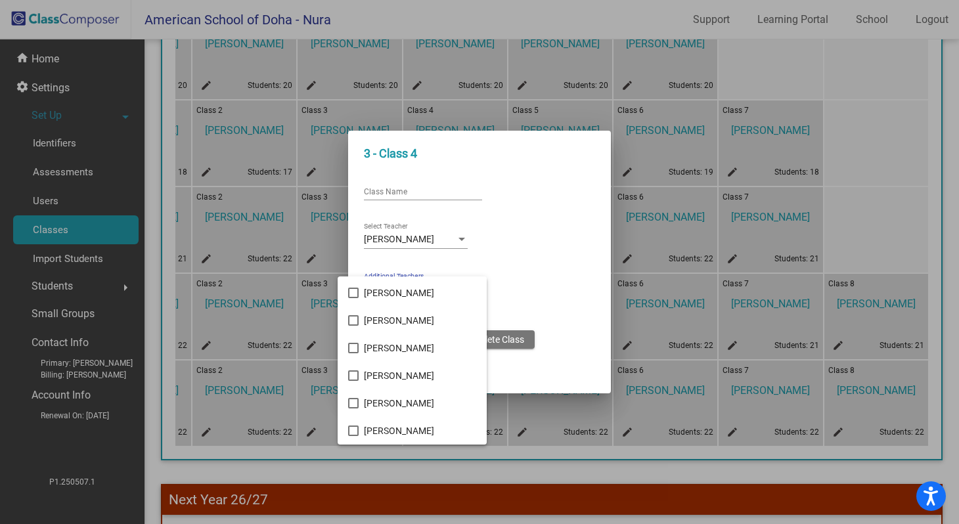
scroll to position [1680, 0]
click at [533, 223] on div at bounding box center [479, 262] width 959 height 524
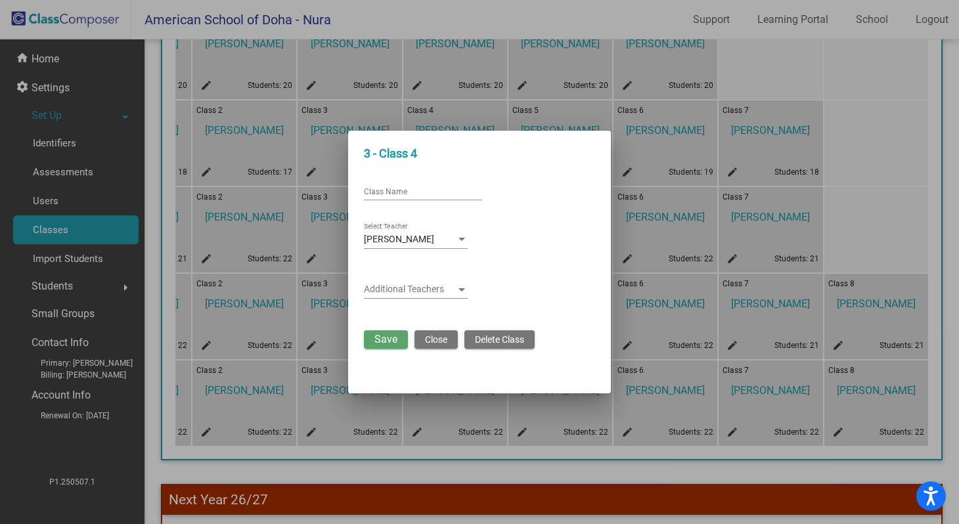
click at [463, 240] on div at bounding box center [461, 239] width 7 height 3
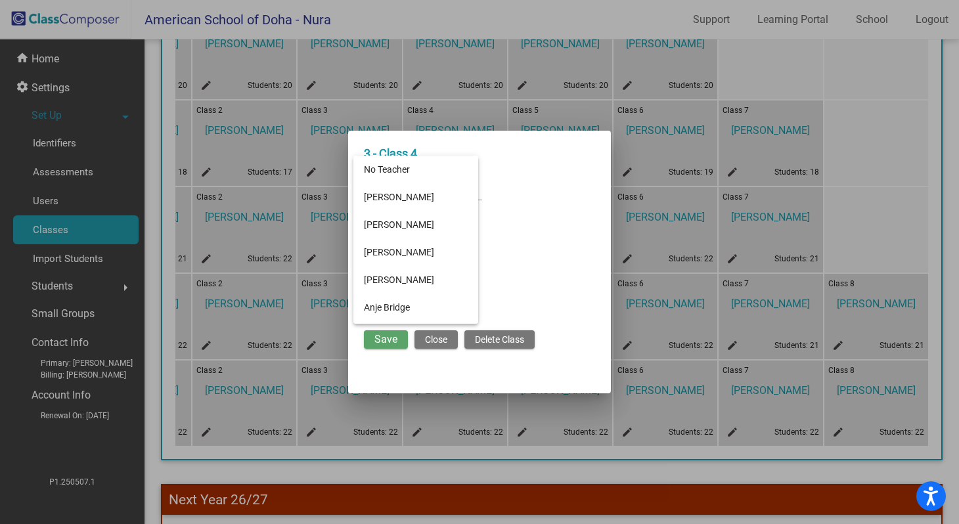
scroll to position [840, 0]
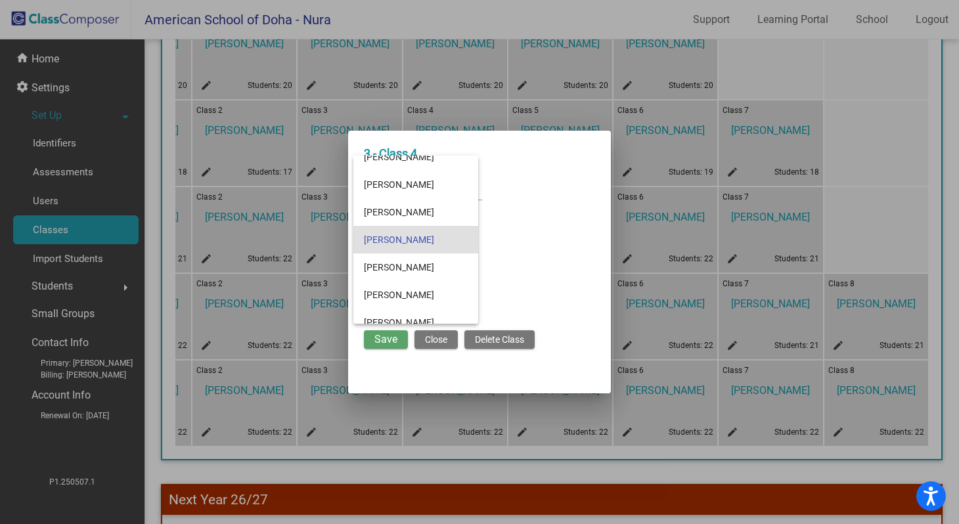
click at [551, 146] on div at bounding box center [479, 262] width 959 height 524
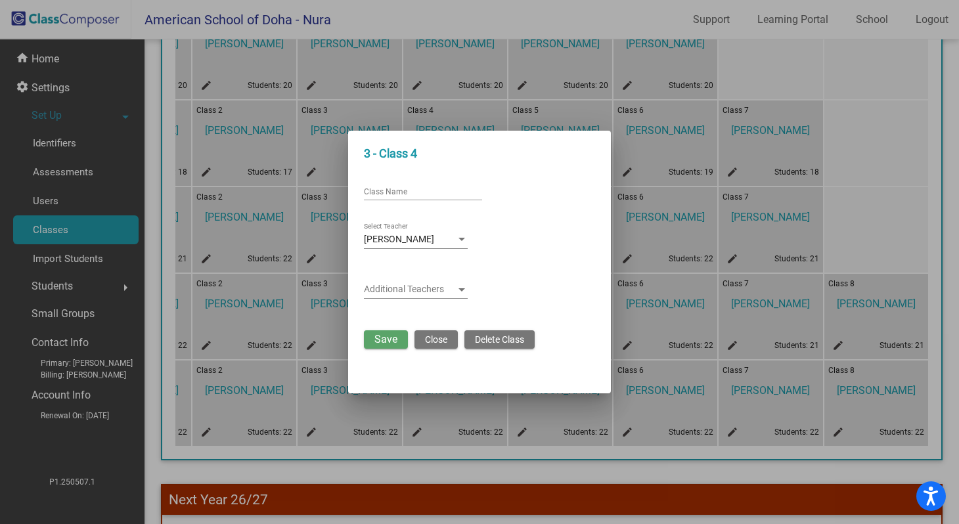
click at [401, 152] on h3 "3 - Class 4" at bounding box center [479, 153] width 231 height 14
click at [436, 341] on span "Close" at bounding box center [436, 339] width 22 height 11
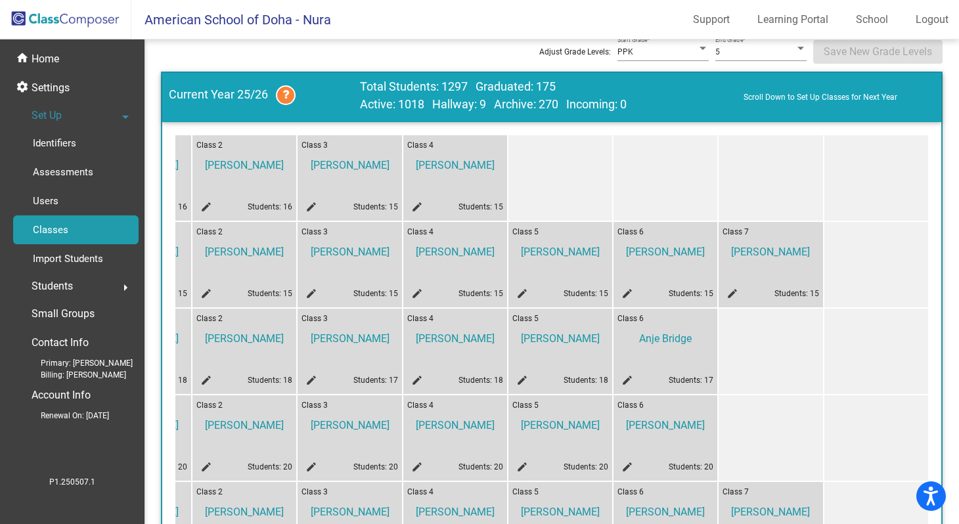
scroll to position [0, 0]
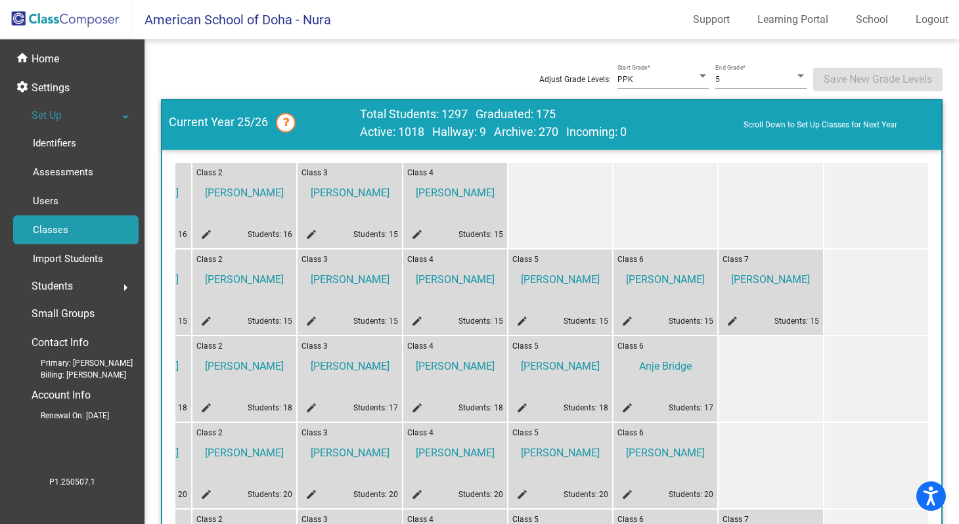
click at [291, 121] on icon at bounding box center [286, 123] width 20 height 20
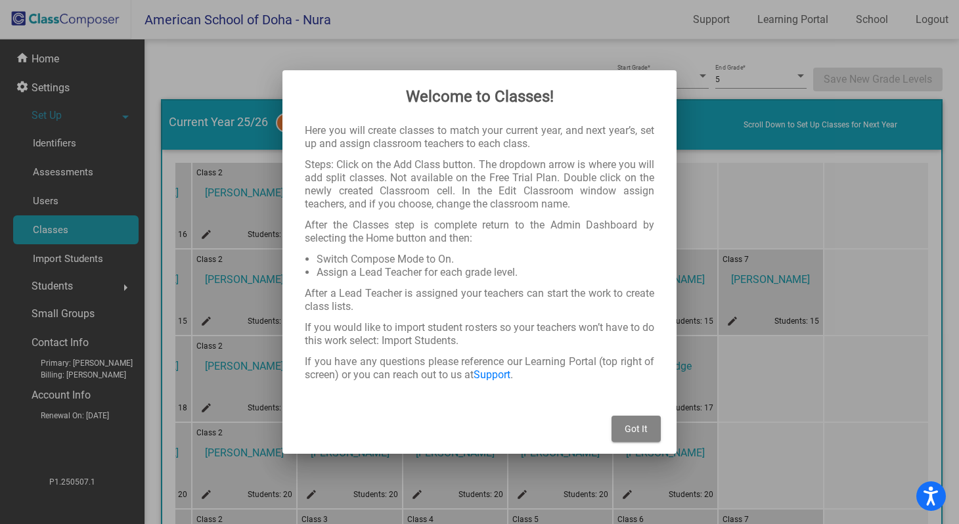
click at [641, 429] on span "Got It" at bounding box center [636, 429] width 23 height 11
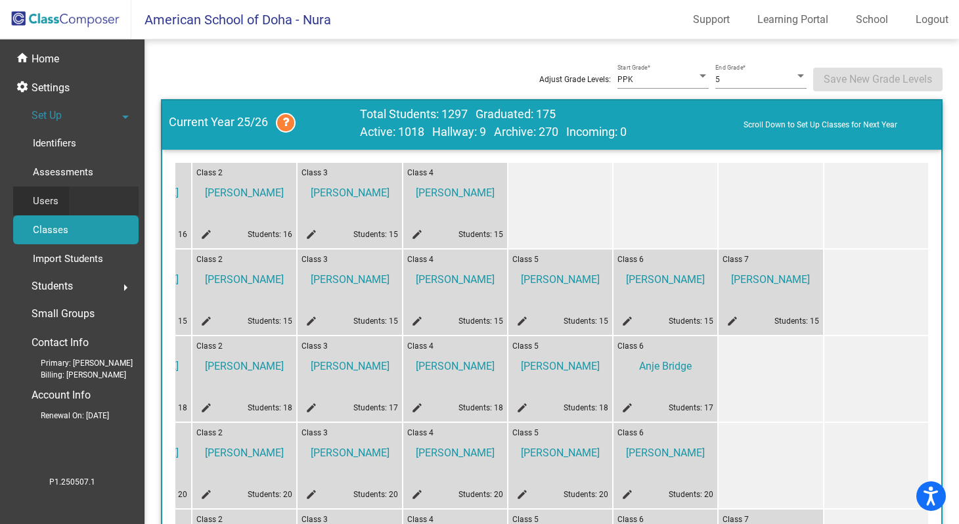
click at [53, 201] on p "Users" at bounding box center [46, 201] width 26 height 16
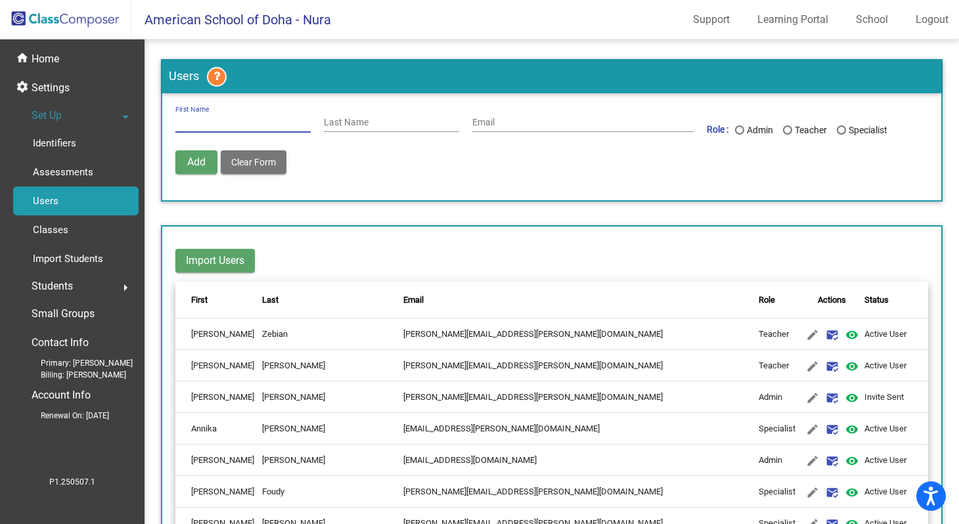
click at [207, 123] on input "First Name" at bounding box center [242, 123] width 135 height 11
paste input "[PERSON_NAME] [PERSON_NAME]"
type input "[PERSON_NAME] [PERSON_NAME]"
click at [349, 123] on input "Last Name" at bounding box center [391, 123] width 135 height 11
type input "[PERSON_NAME]"
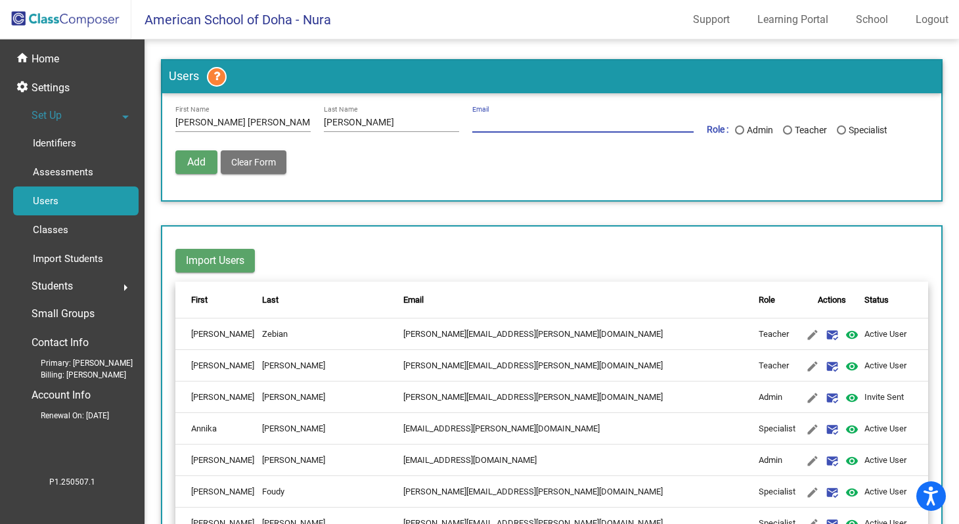
click at [487, 123] on input "Email" at bounding box center [582, 123] width 221 height 11
paste input "[PERSON_NAME][EMAIL_ADDRESS][PERSON_NAME][DOMAIN_NAME]"
type input "[PERSON_NAME][EMAIL_ADDRESS][PERSON_NAME][DOMAIN_NAME]"
click at [784, 131] on div "Last Name" at bounding box center [787, 129] width 9 height 9
click at [787, 135] on input "Teacher" at bounding box center [787, 135] width 1 height 1
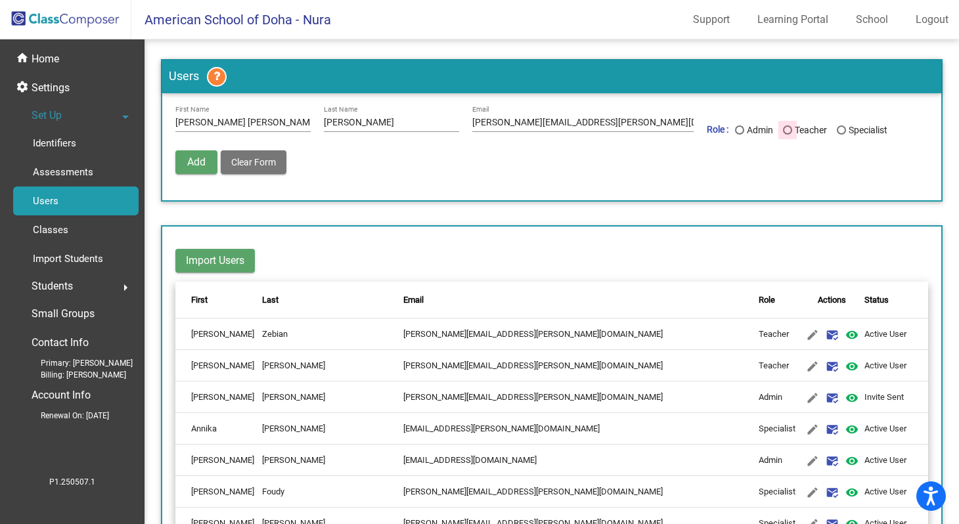
radio input "true"
click at [196, 165] on span "Add" at bounding box center [196, 162] width 18 height 12
type input "[PERSON_NAME][EMAIL_ADDRESS][PERSON_NAME][DOMAIN_NAME]"
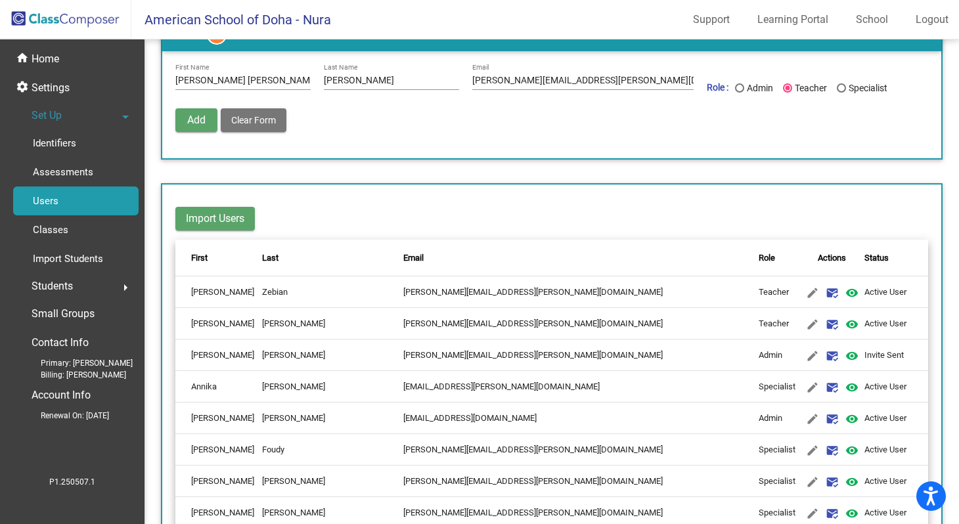
scroll to position [41, 0]
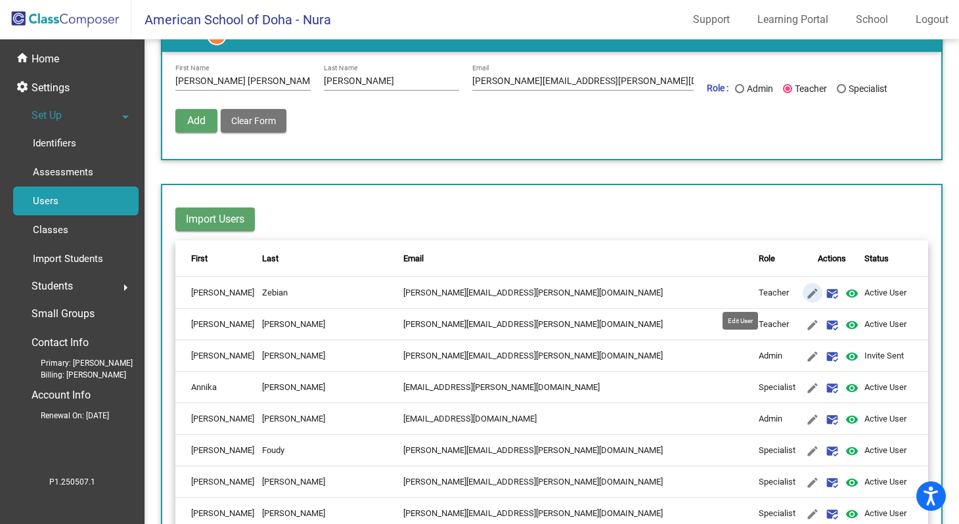
click at [804, 295] on mat-icon "edit" at bounding box center [812, 294] width 16 height 16
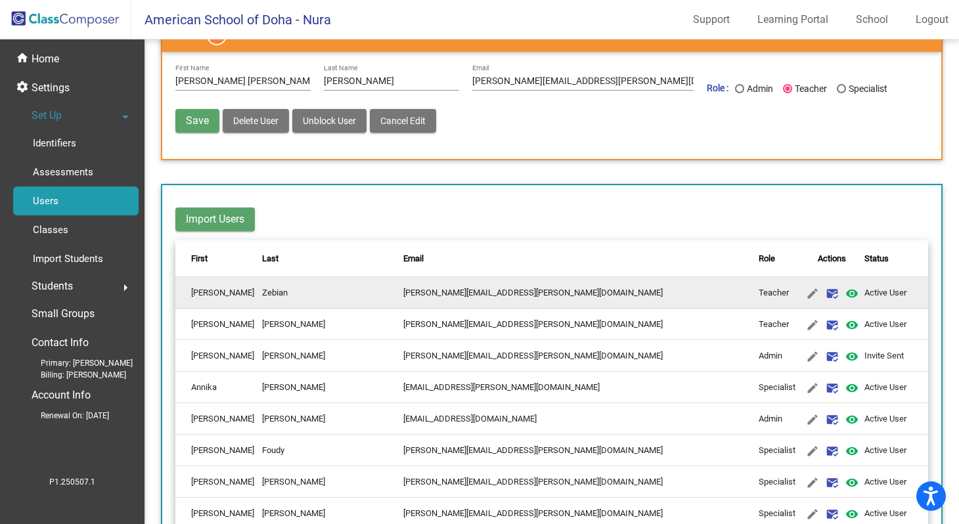
type input "[PERSON_NAME]"
type input "Zebian"
type input "[PERSON_NAME][EMAIL_ADDRESS][PERSON_NAME][DOMAIN_NAME]"
click at [597, 152] on form "[PERSON_NAME] First Name [PERSON_NAME] Last Name [PERSON_NAME][EMAIL_ADDRESS][P…" at bounding box center [551, 105] width 779 height 107
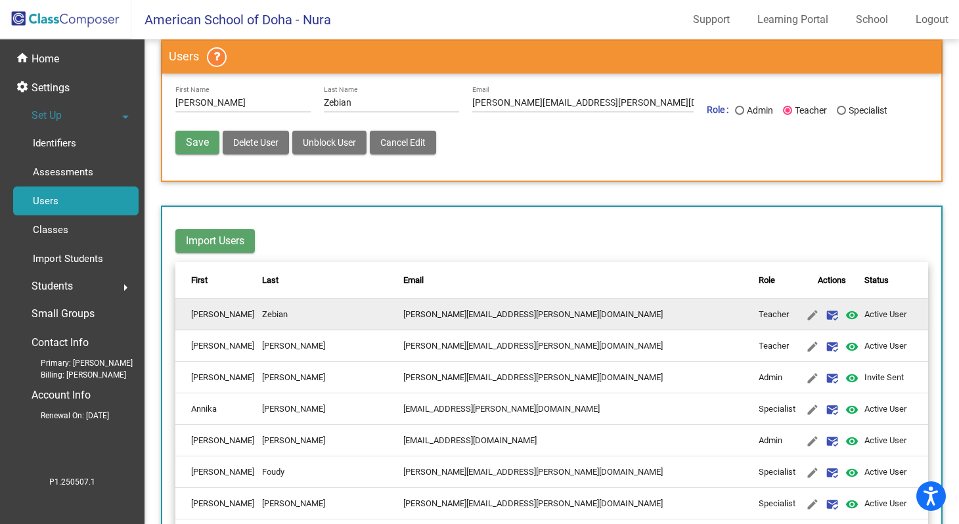
scroll to position [0, 0]
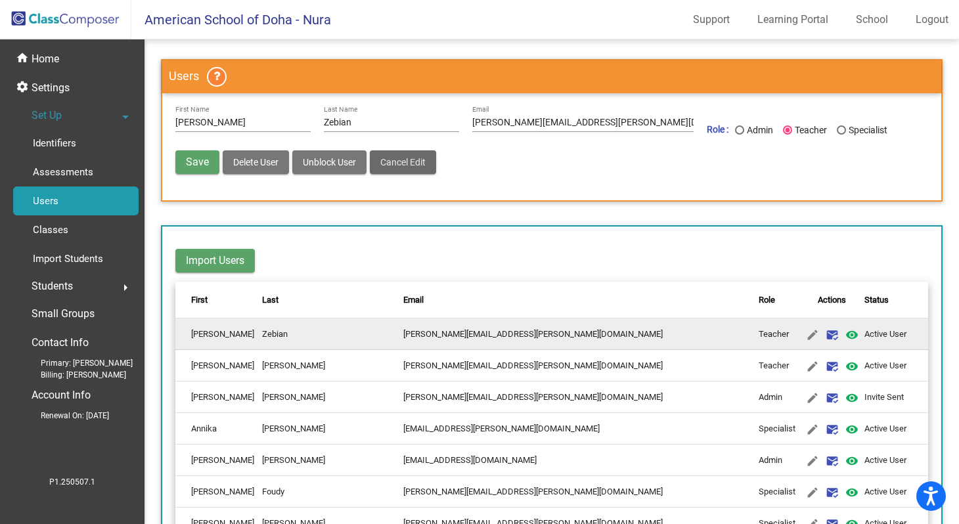
click at [424, 166] on span "Cancel Edit" at bounding box center [402, 162] width 45 height 11
radio input "false"
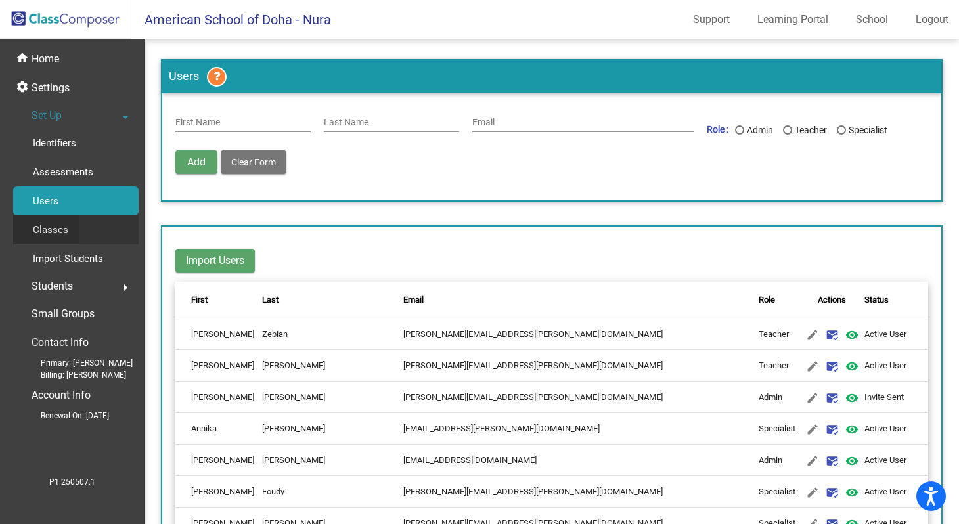
click at [58, 232] on p "Classes" at bounding box center [50, 230] width 35 height 16
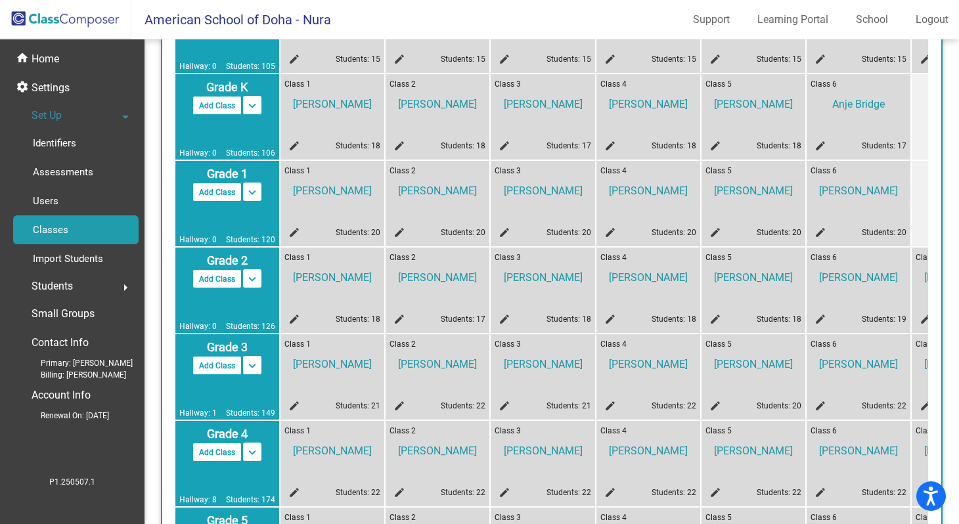
scroll to position [265, 0]
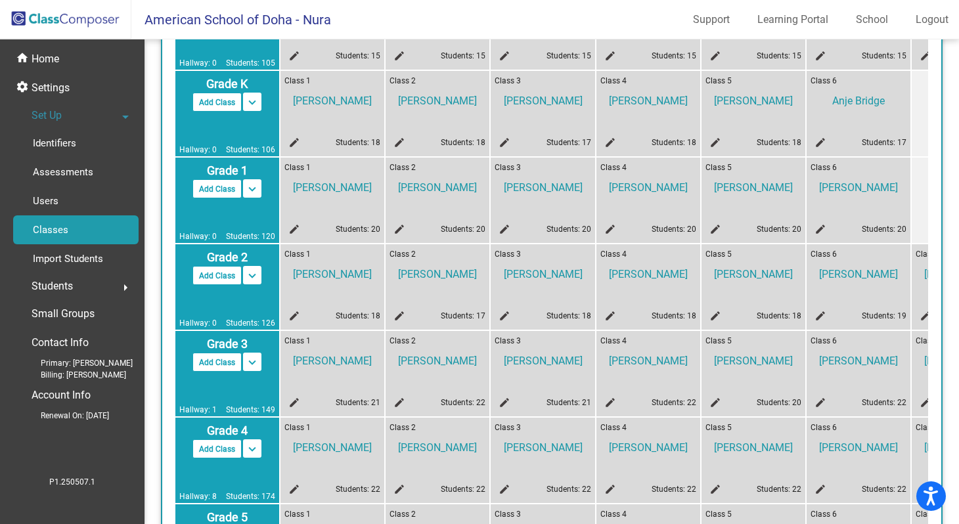
click at [608, 403] on mat-icon "edit" at bounding box center [608, 405] width 16 height 16
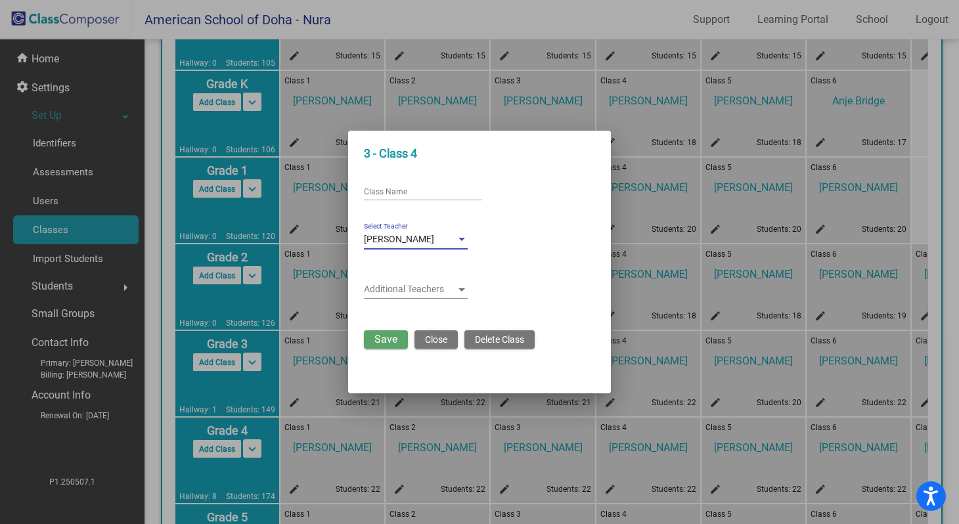
click at [461, 242] on div at bounding box center [462, 239] width 12 height 11
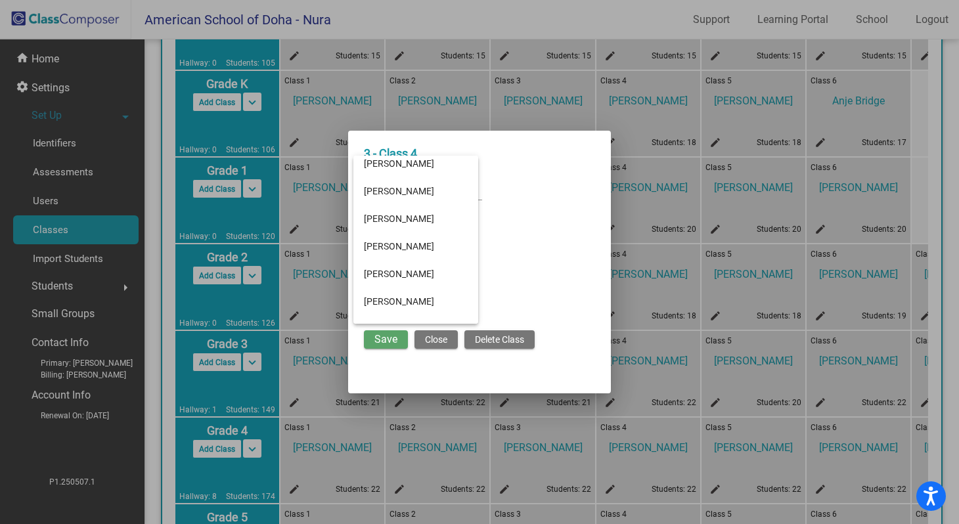
scroll to position [1002, 0]
click at [426, 268] on span "[PERSON_NAME]" at bounding box center [416, 271] width 104 height 28
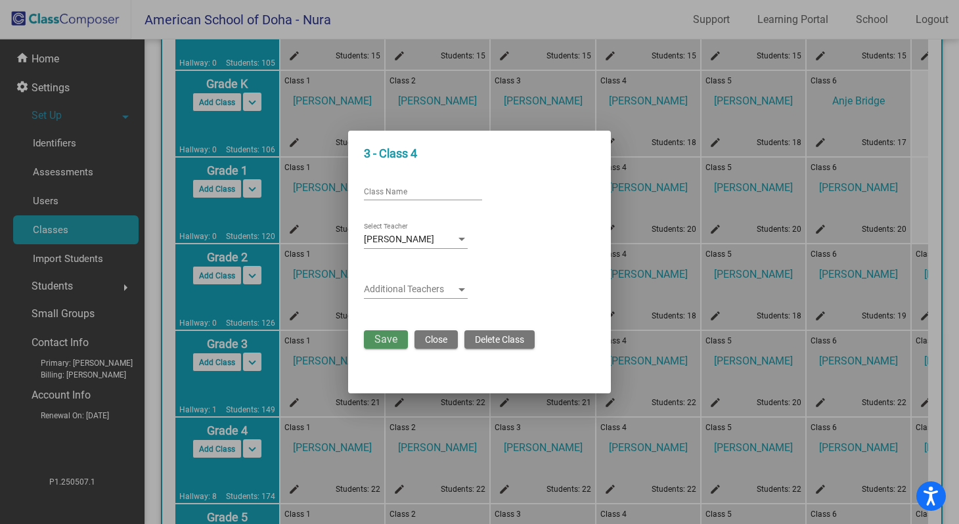
click at [382, 342] on span "Save" at bounding box center [385, 339] width 23 height 12
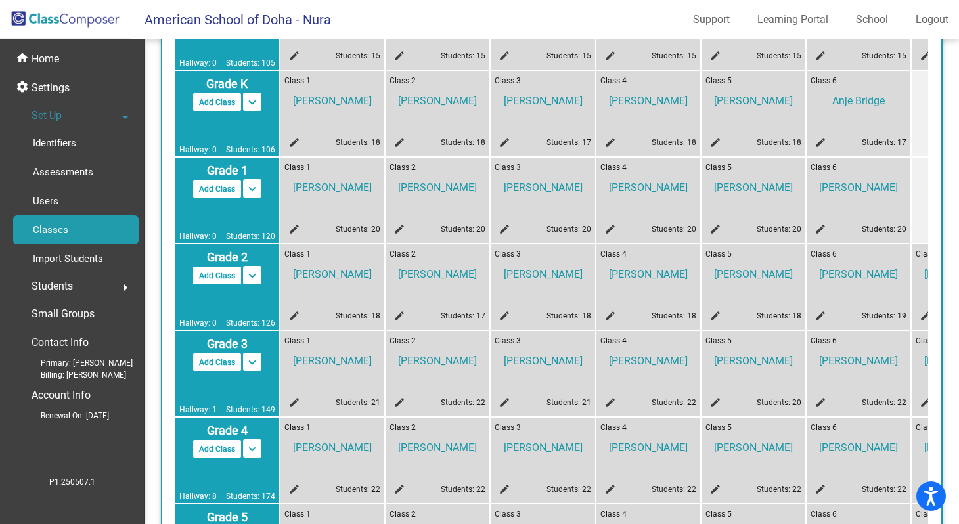
click at [505, 404] on mat-icon "edit" at bounding box center [502, 405] width 16 height 16
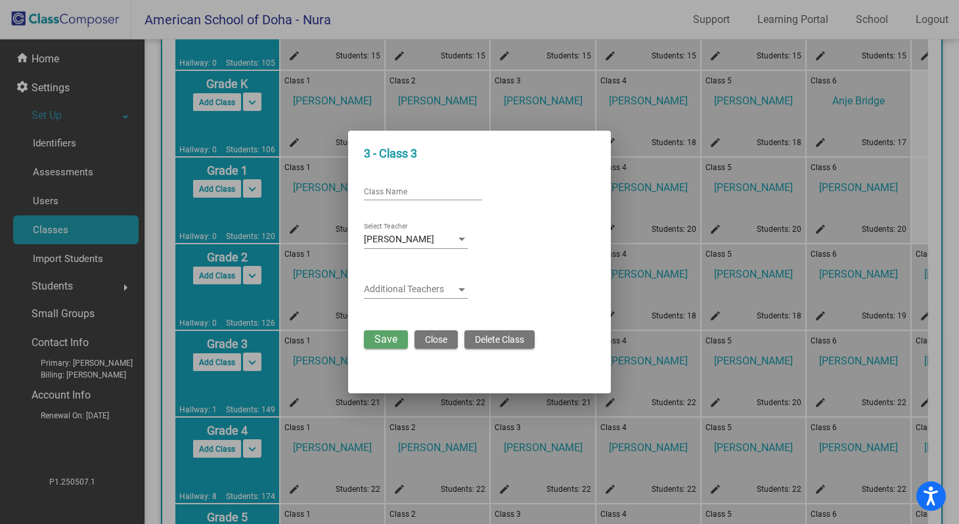
click at [462, 241] on div at bounding box center [461, 239] width 7 height 3
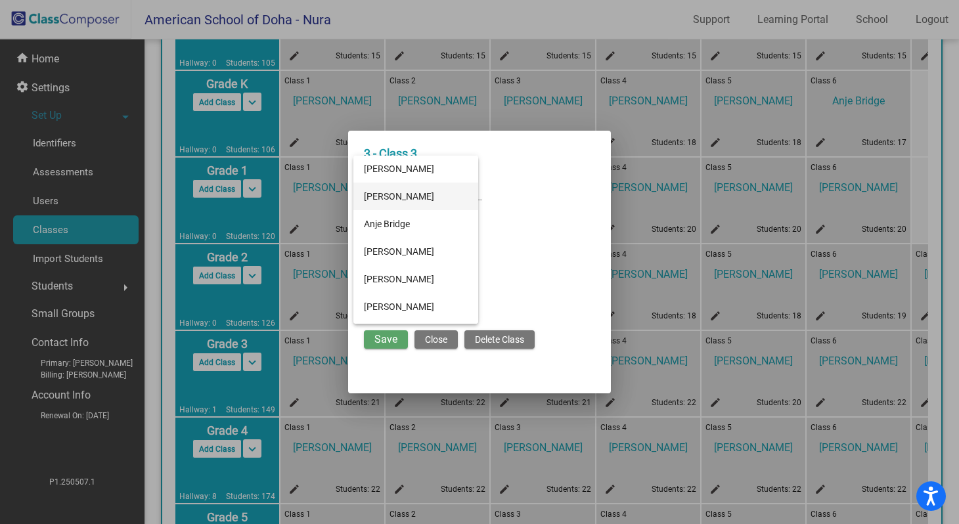
scroll to position [83, 0]
click at [421, 278] on span "[PERSON_NAME]" at bounding box center [416, 280] width 104 height 28
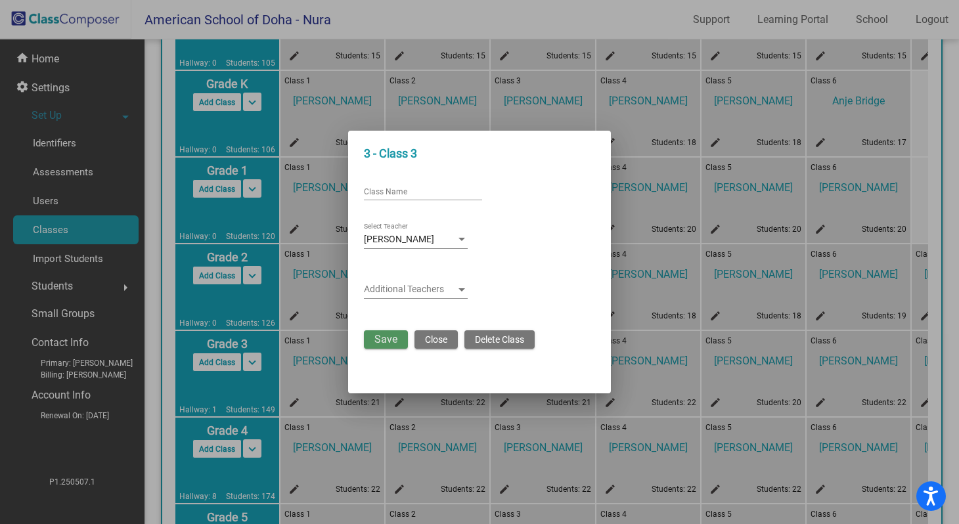
click at [389, 343] on span "Save" at bounding box center [385, 339] width 23 height 12
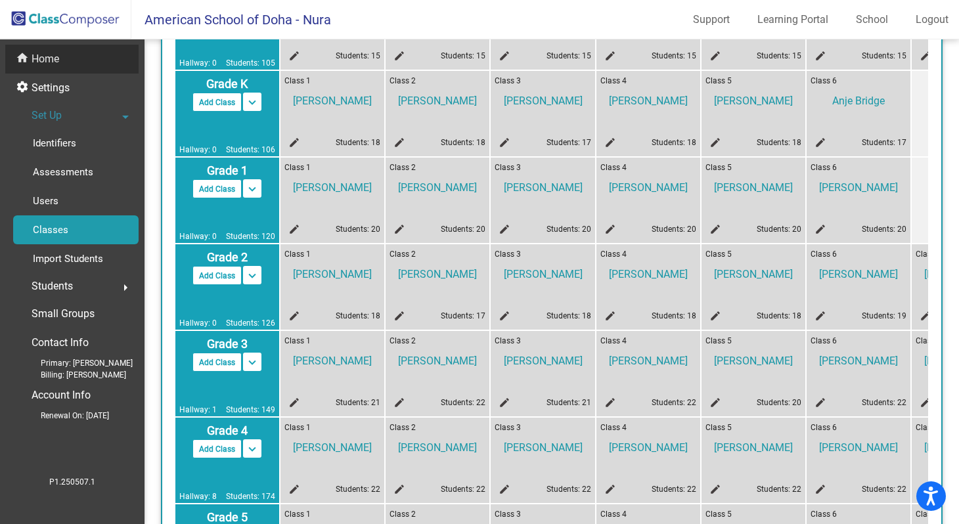
click at [49, 60] on p "Home" at bounding box center [46, 59] width 28 height 16
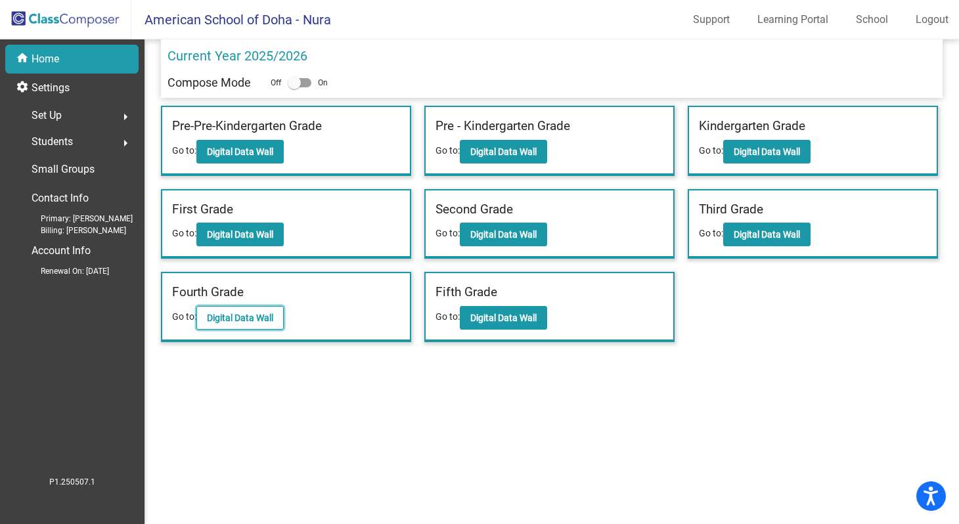
click at [258, 322] on b "Digital Data Wall" at bounding box center [240, 318] width 66 height 11
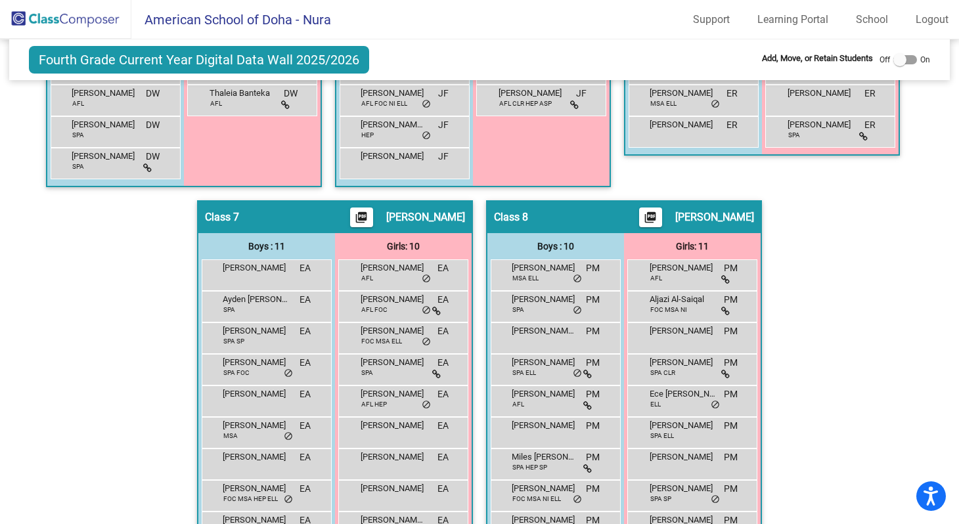
scroll to position [1235, 0]
